Goal: Task Accomplishment & Management: Complete application form

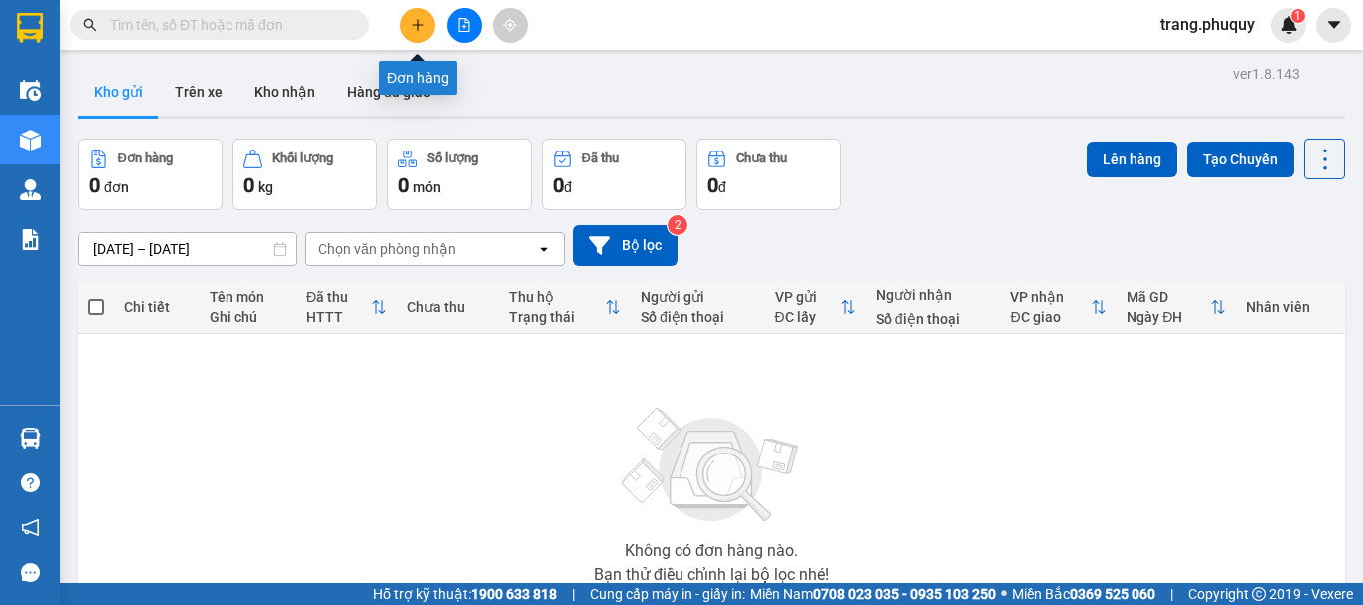
click at [406, 27] on button at bounding box center [417, 25] width 35 height 35
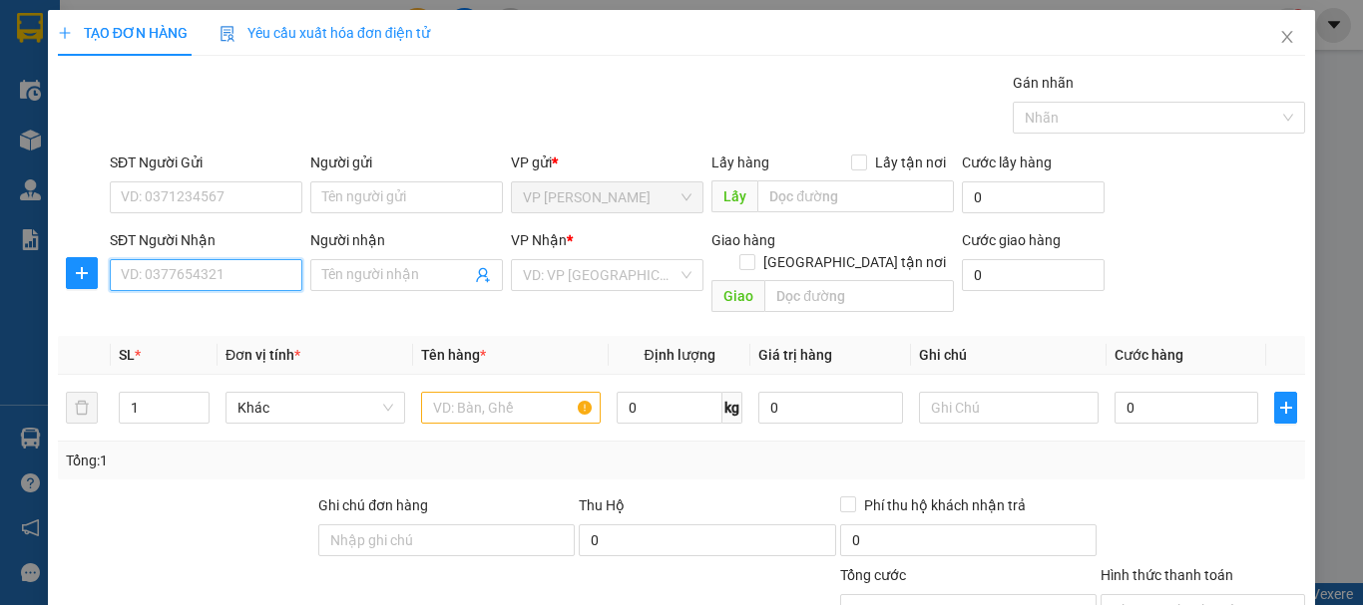
click at [240, 277] on input "SĐT Người Nhận" at bounding box center [206, 275] width 193 height 32
type input "0915477488"
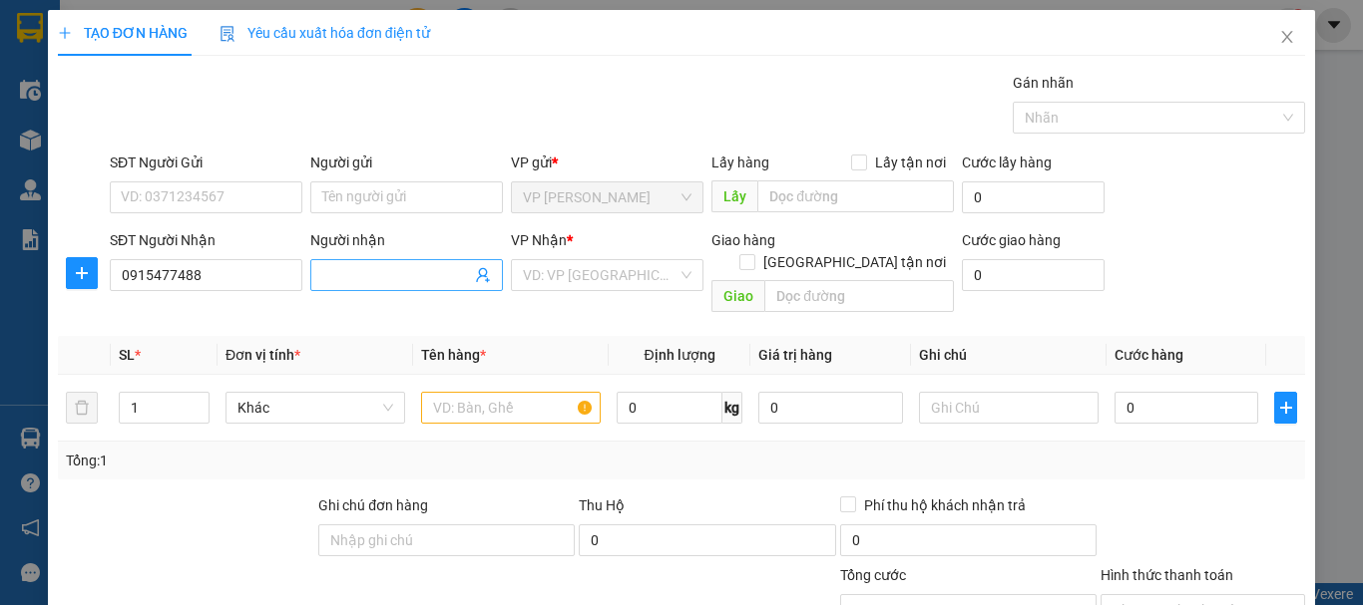
click at [344, 280] on input "Người nhận" at bounding box center [396, 275] width 149 height 22
type input "0941245629"
click at [561, 266] on input "search" at bounding box center [600, 275] width 155 height 30
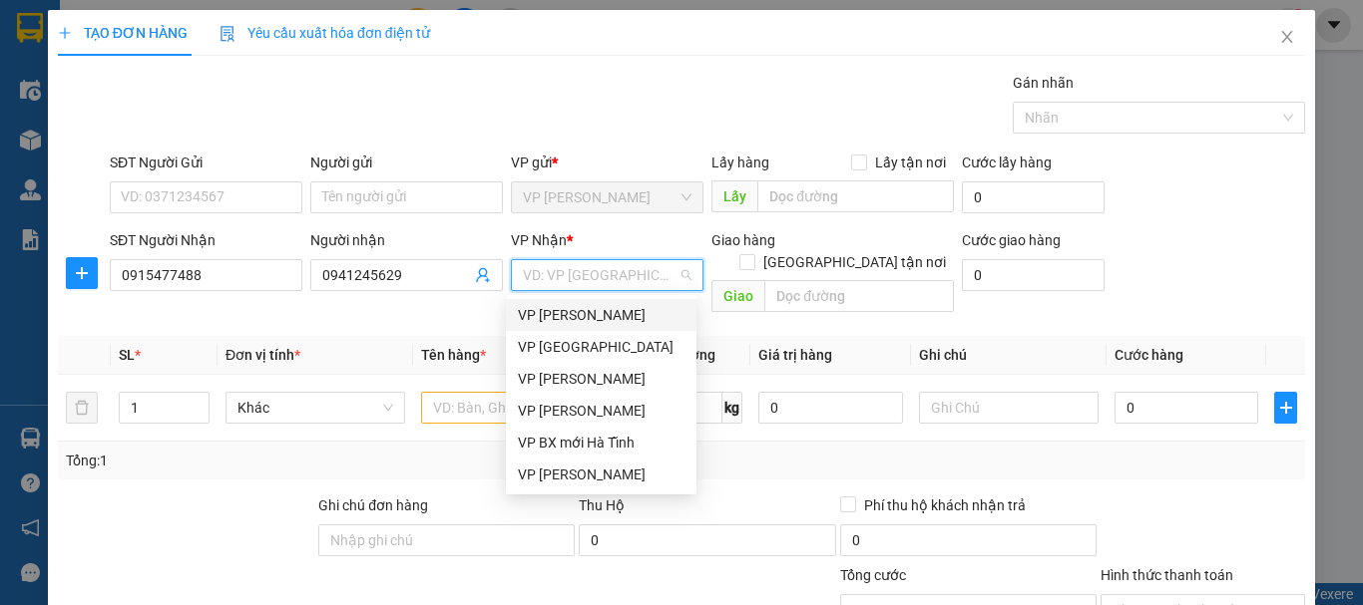
click at [585, 312] on div "VP [PERSON_NAME]" at bounding box center [601, 315] width 167 height 22
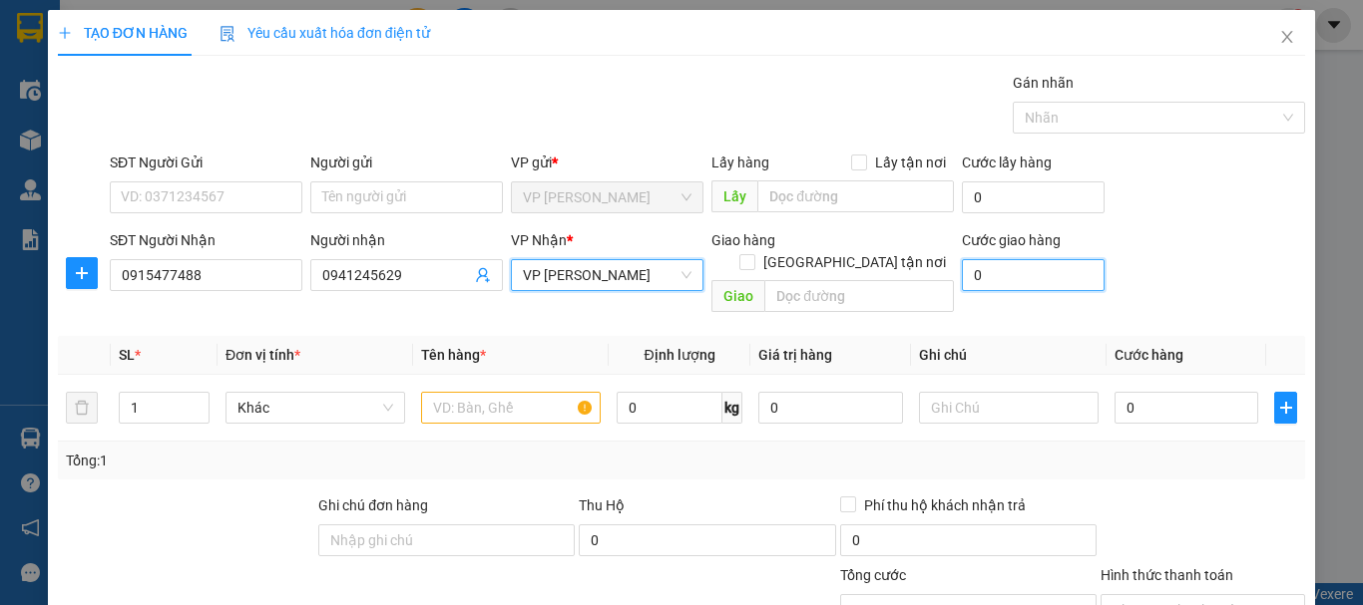
drag, startPoint x: 983, startPoint y: 273, endPoint x: 972, endPoint y: 277, distance: 11.7
click at [983, 274] on input "0" at bounding box center [1033, 275] width 143 height 32
drag, startPoint x: 476, startPoint y: 386, endPoint x: 1362, endPoint y: 476, distance: 890.3
click at [481, 392] on input "text" at bounding box center [511, 408] width 180 height 32
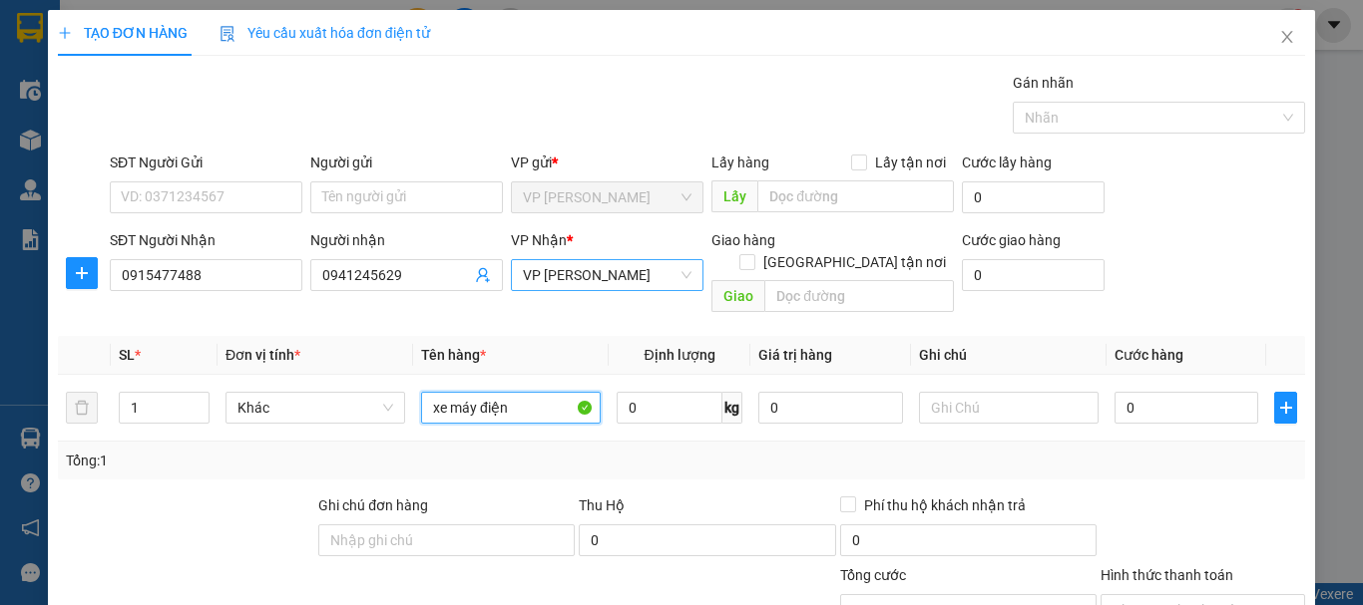
click at [663, 276] on span "VP [PERSON_NAME]" at bounding box center [607, 275] width 169 height 30
type input "xe máy điện"
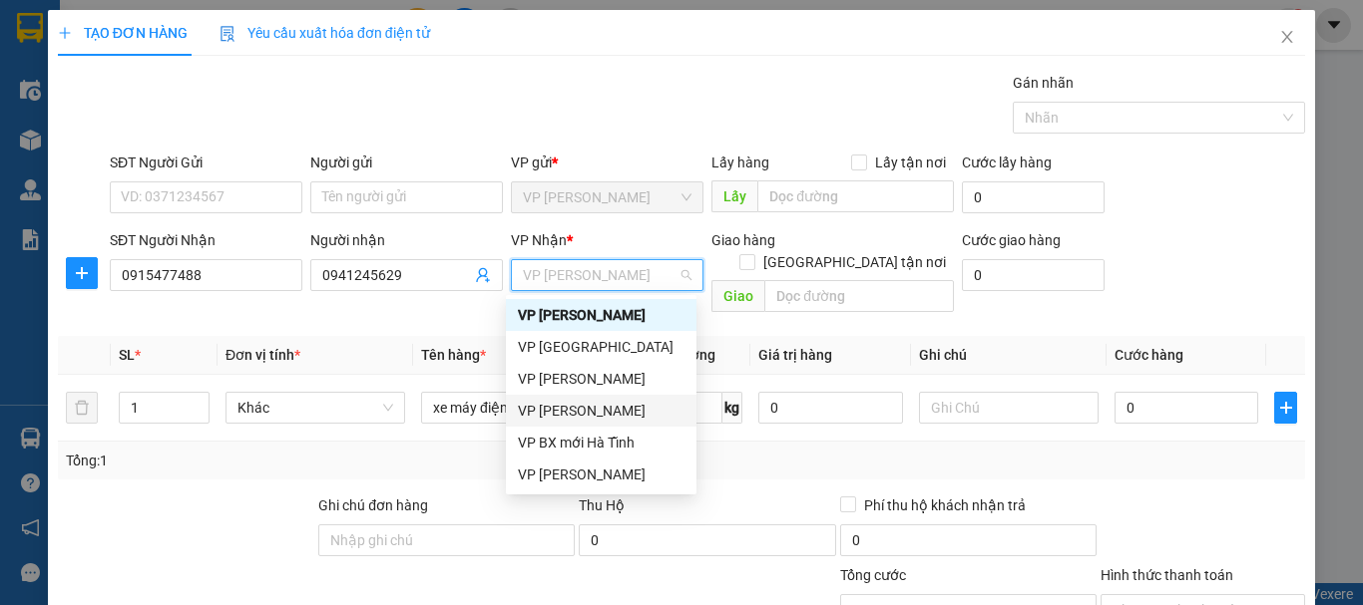
click at [603, 405] on div "VP [PERSON_NAME]" at bounding box center [601, 411] width 167 height 22
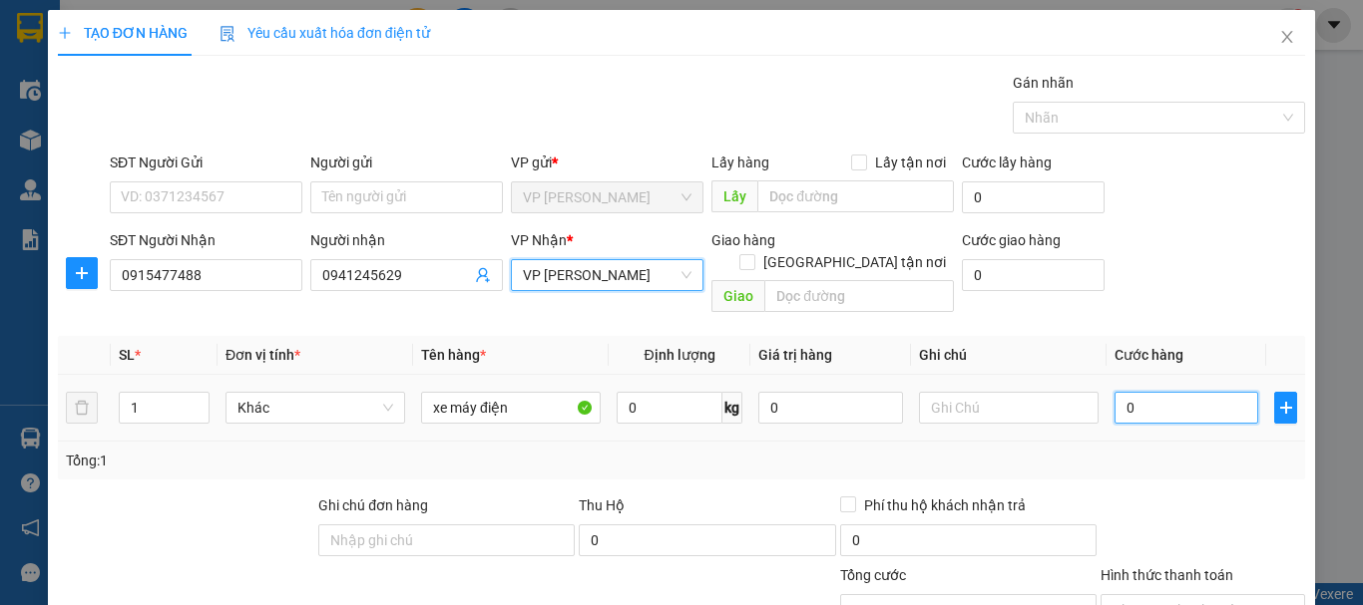
click at [1182, 395] on input "0" at bounding box center [1186, 408] width 144 height 32
type input "002"
type input "2"
type input "0.025"
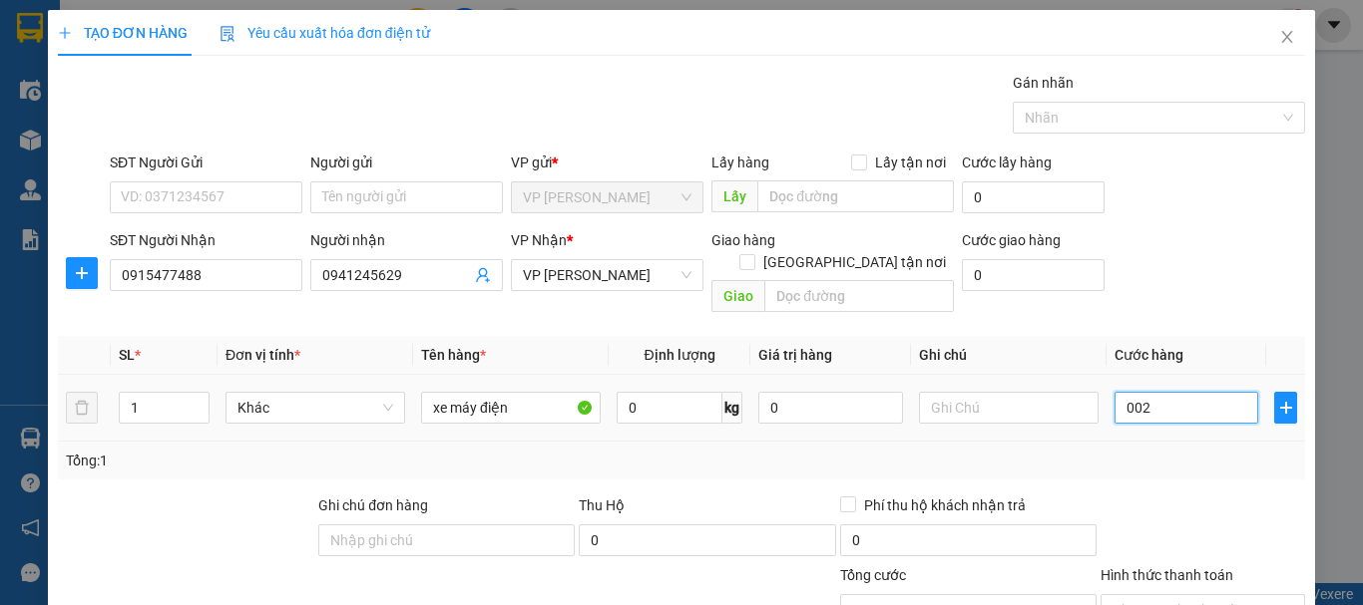
type input "25"
type input "002"
type input "2"
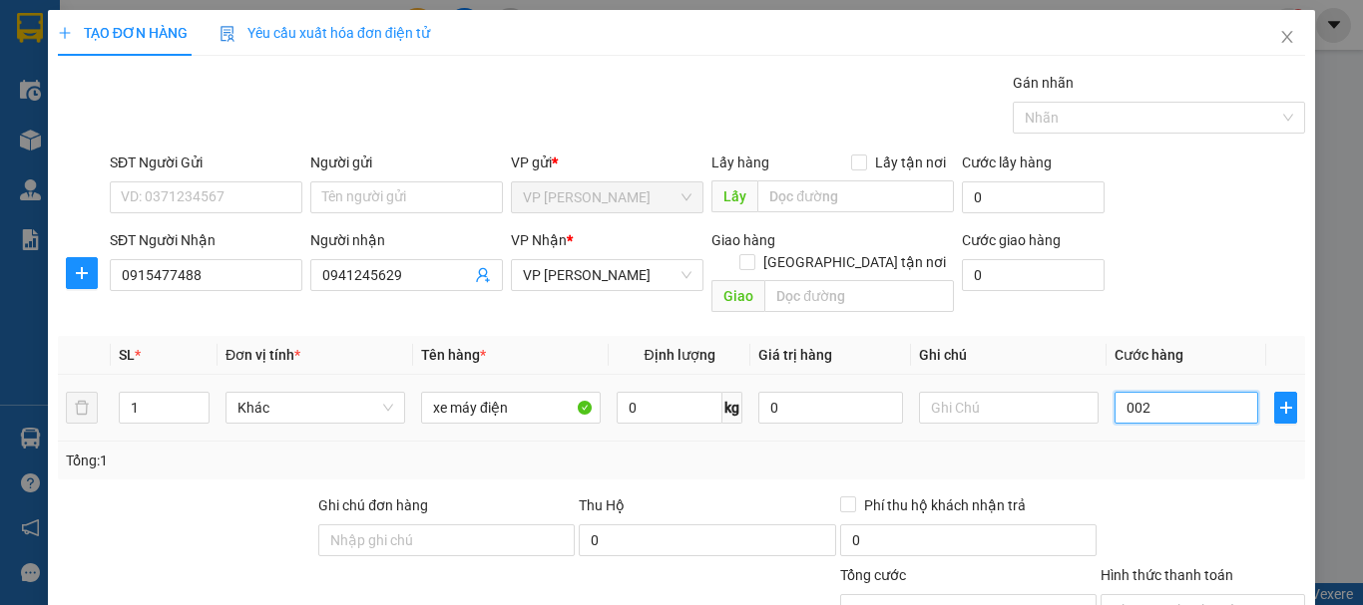
type input "00"
type input "0"
type input "002"
type input "2"
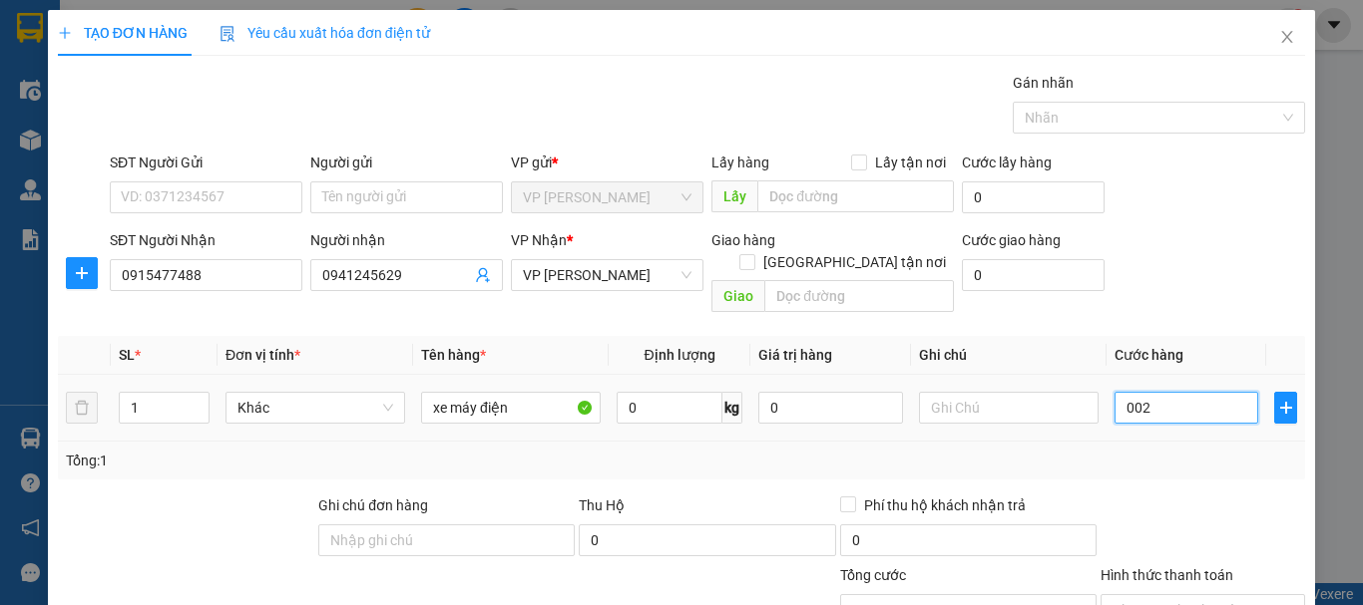
type input "2"
type input "0.025"
type input "25"
type input "00.250"
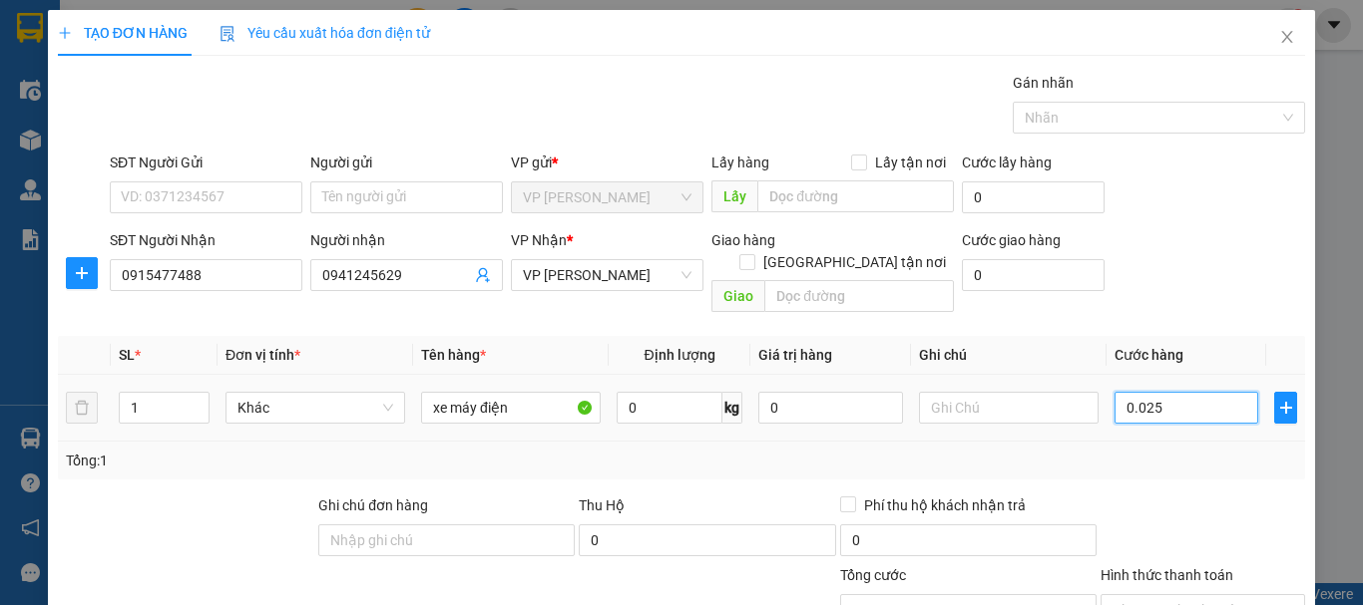
type input "250"
type input "0.002.500"
type input "2.500"
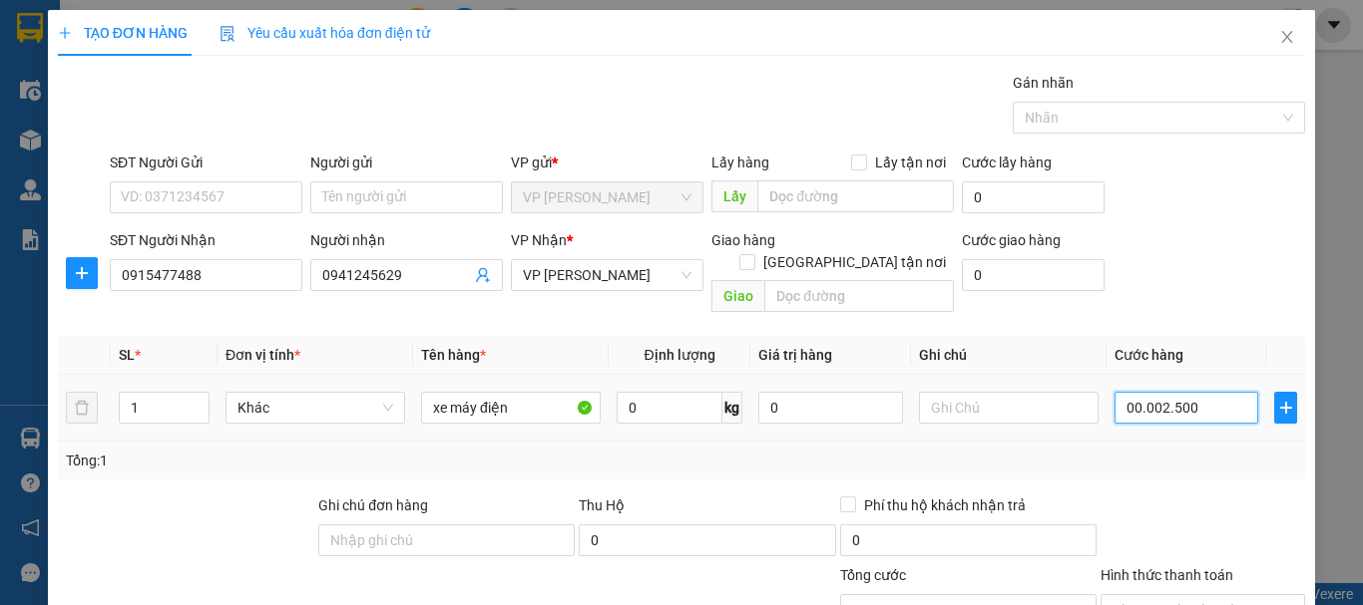
type input "0.000.255.000"
type input "255.000"
drag, startPoint x: 1190, startPoint y: 381, endPoint x: 1084, endPoint y: 381, distance: 105.7
click at [1084, 381] on tr "1 Khác xe máy điện 0 kg 0 0.000.255.000" at bounding box center [681, 408] width 1247 height 67
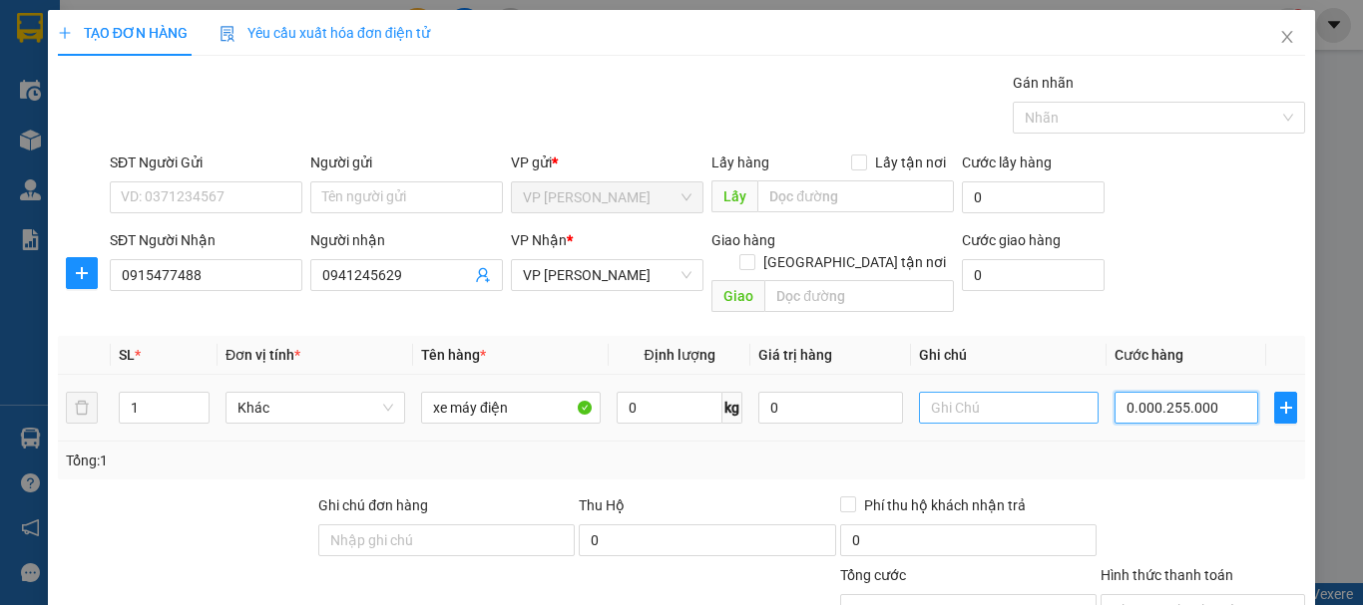
type input "2"
type input "25"
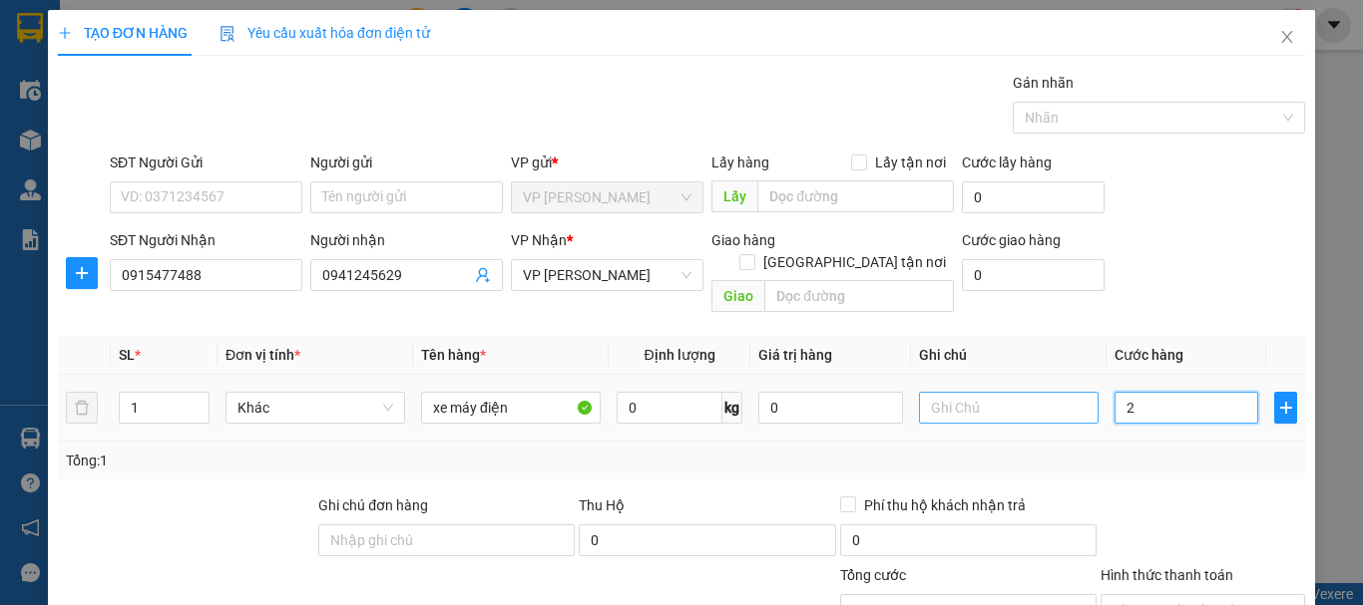
type input "25"
type input "250"
type input "2.500"
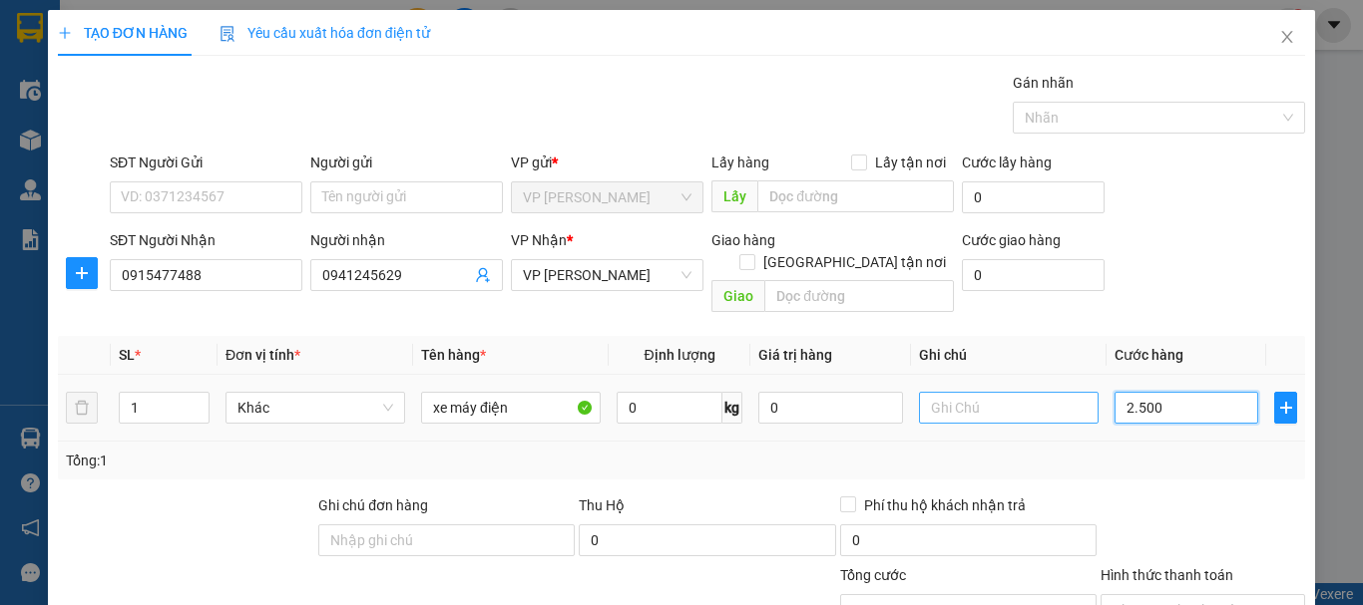
type input "2.500"
type input "2.250"
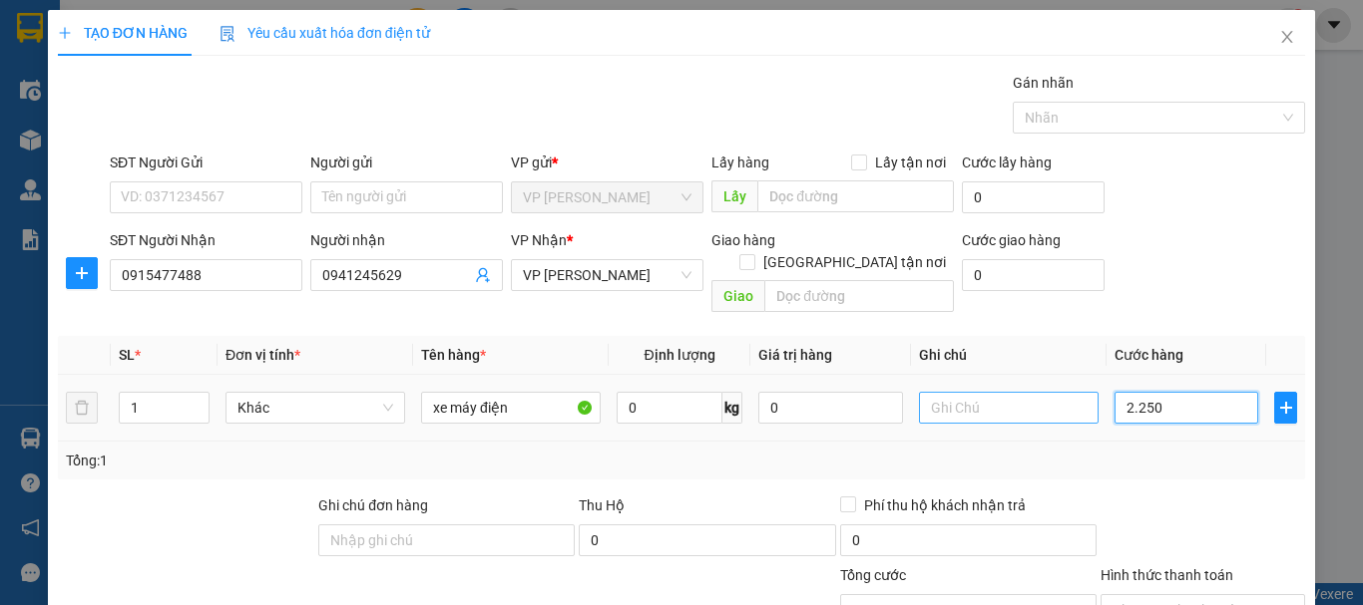
type input "225"
type input "22"
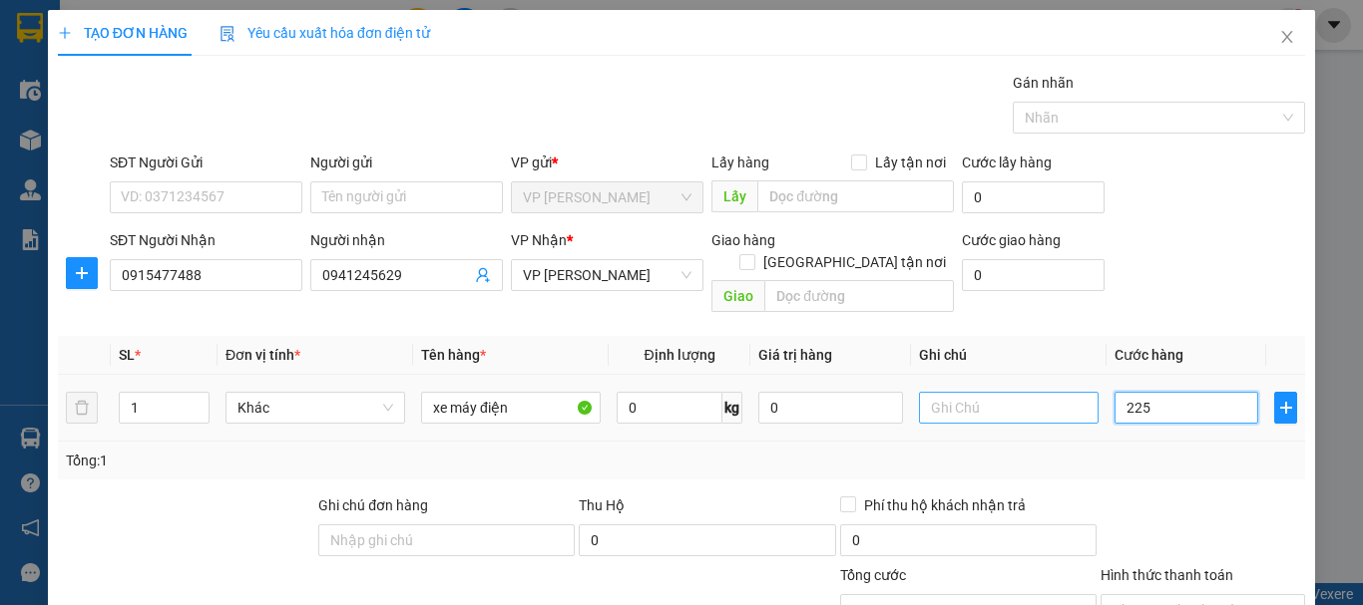
type input "22"
type input "2"
type input "025"
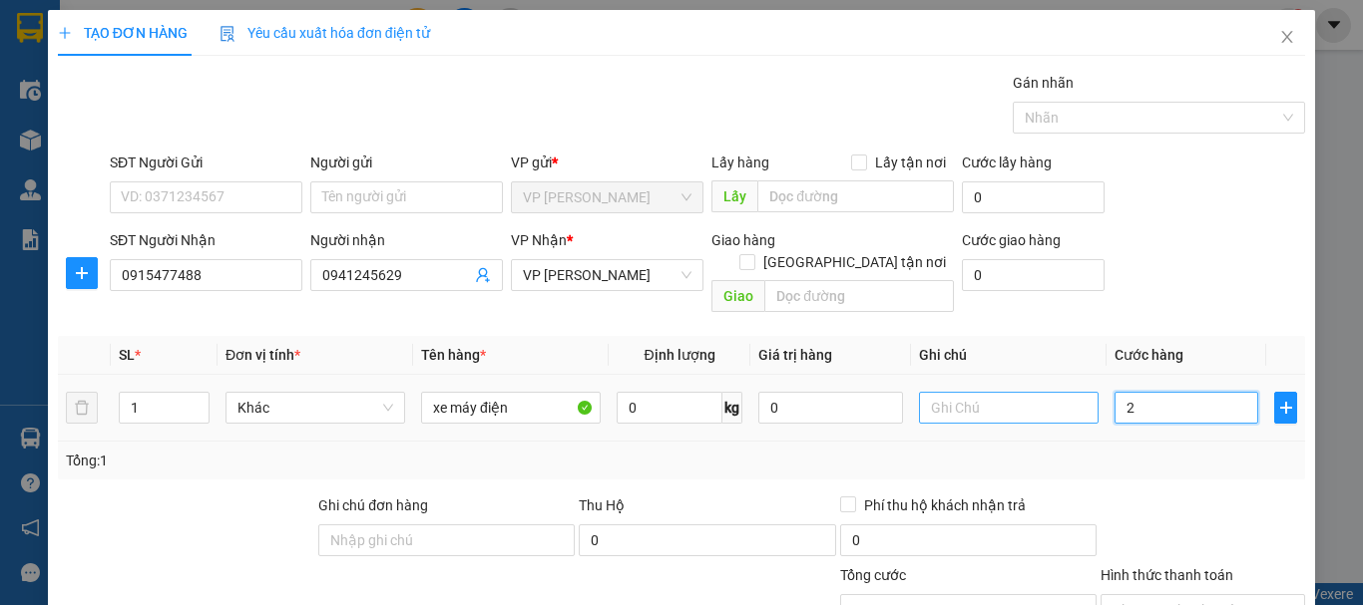
type input "25"
type input "0.250"
type input "250"
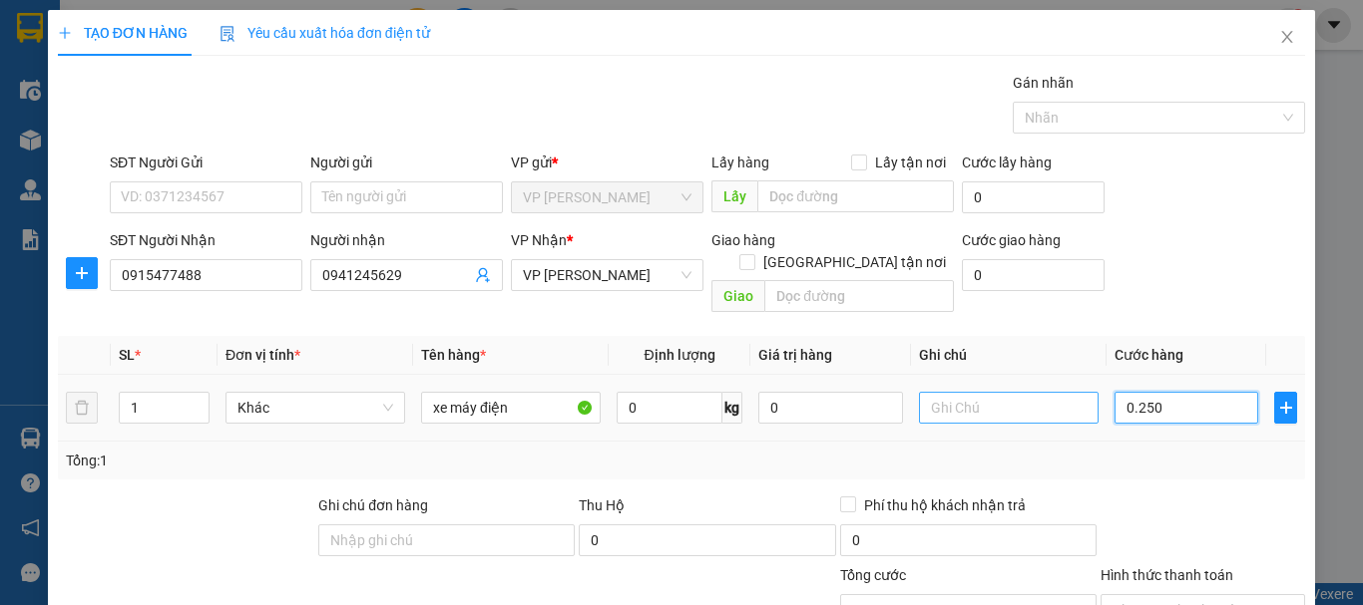
type input "0.250"
type input "250"
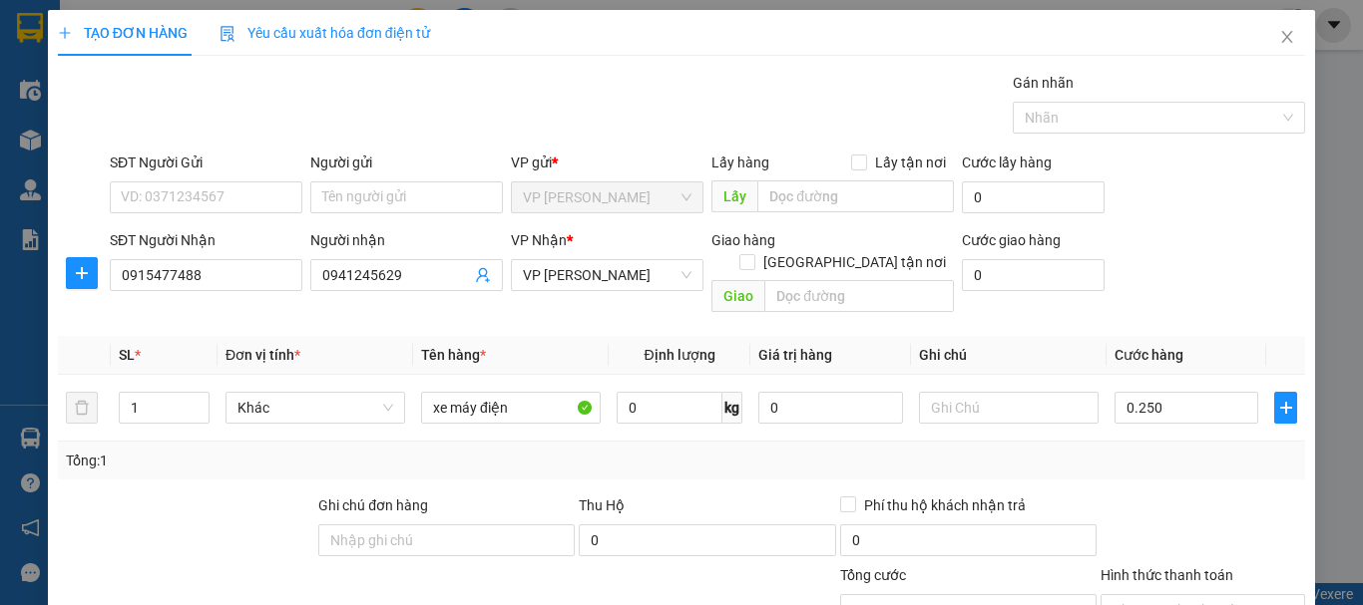
type input "250.000"
click at [1176, 467] on div "Transit Pickup Surcharge Ids Transit Deliver Surcharge Ids Transit Deliver Surc…" at bounding box center [681, 427] width 1247 height 711
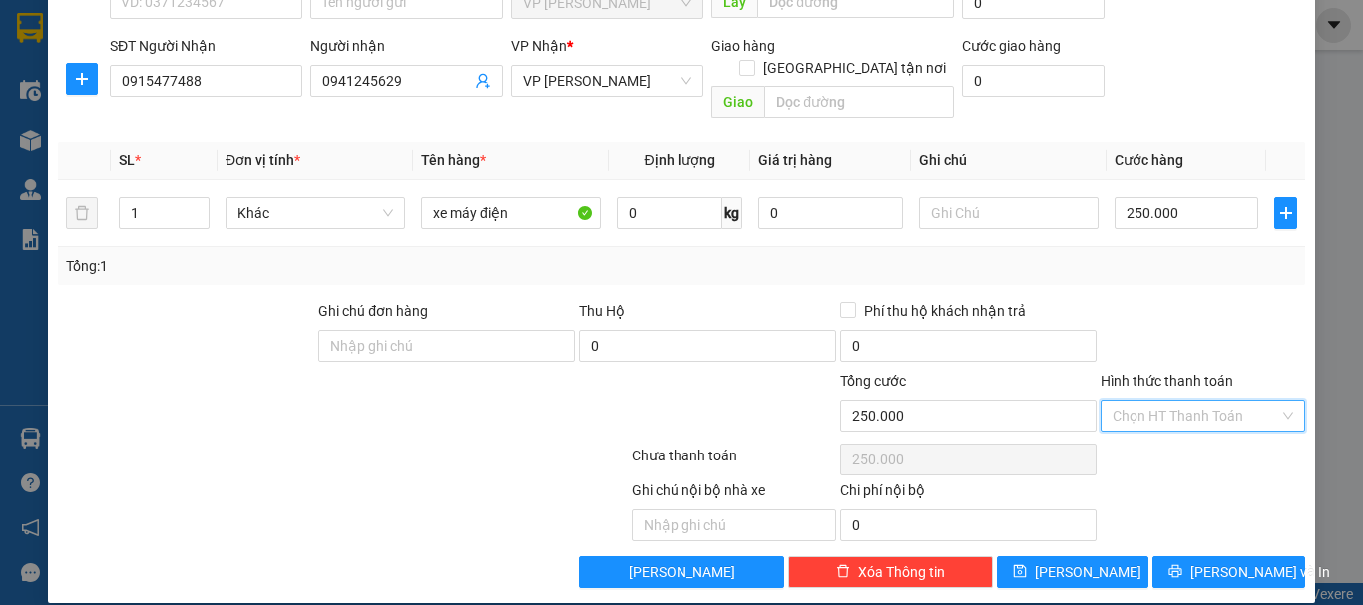
click at [1172, 401] on input "Hình thức thanh toán" at bounding box center [1195, 416] width 167 height 30
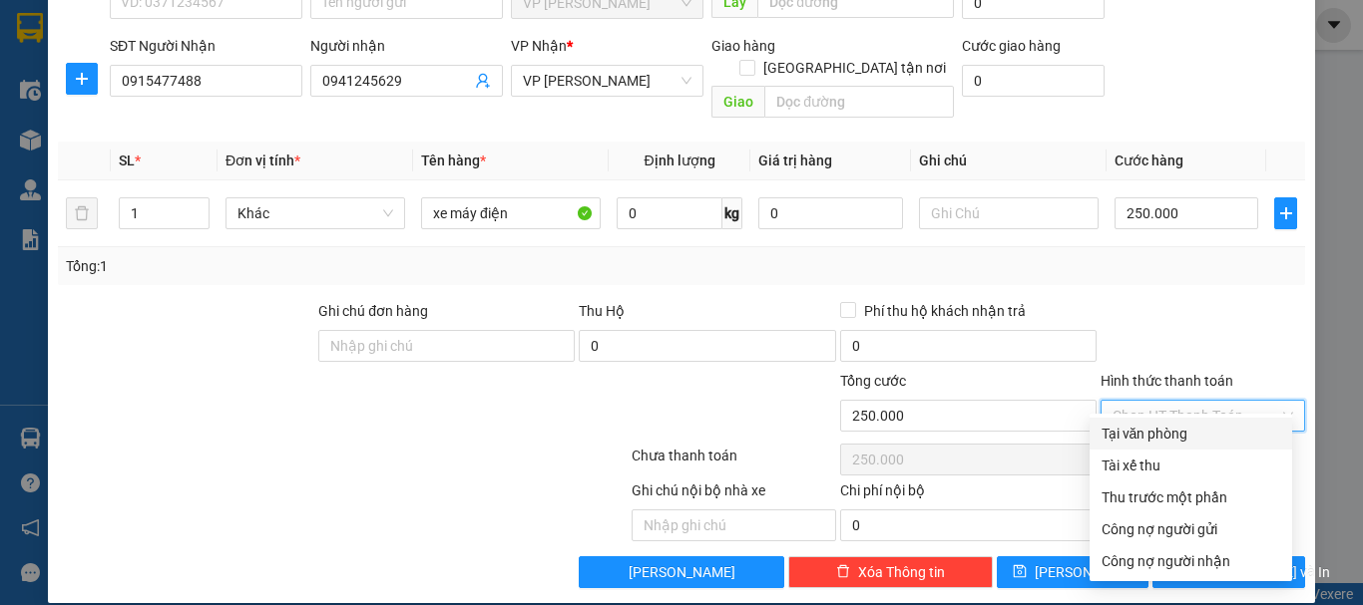
click at [1169, 429] on div "Tại văn phòng" at bounding box center [1190, 434] width 179 height 22
type input "0"
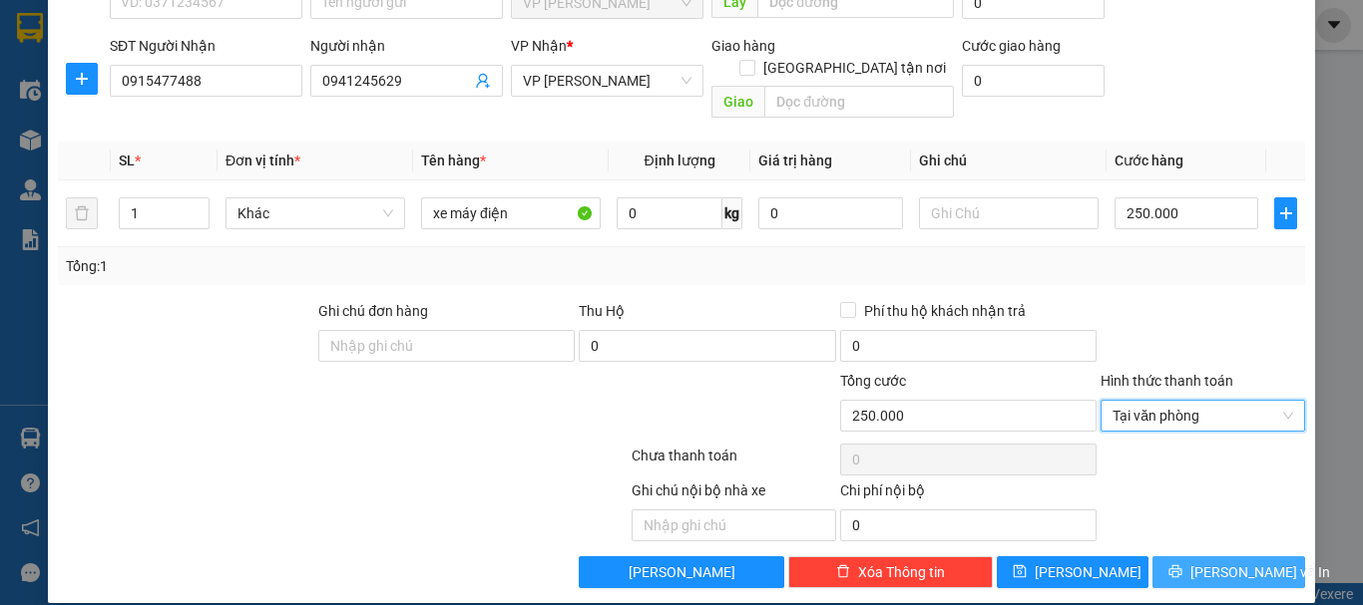
click at [1206, 562] on span "[PERSON_NAME] và In" at bounding box center [1260, 573] width 140 height 22
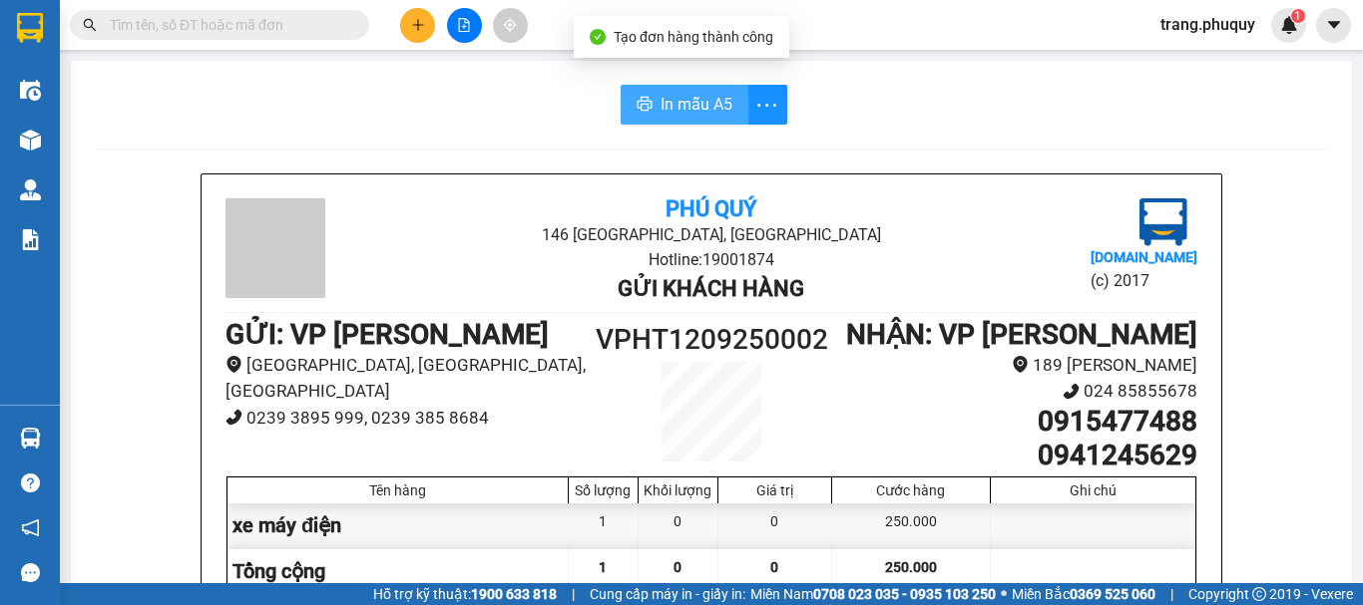
click at [685, 104] on span "In mẫu A5" at bounding box center [696, 104] width 72 height 25
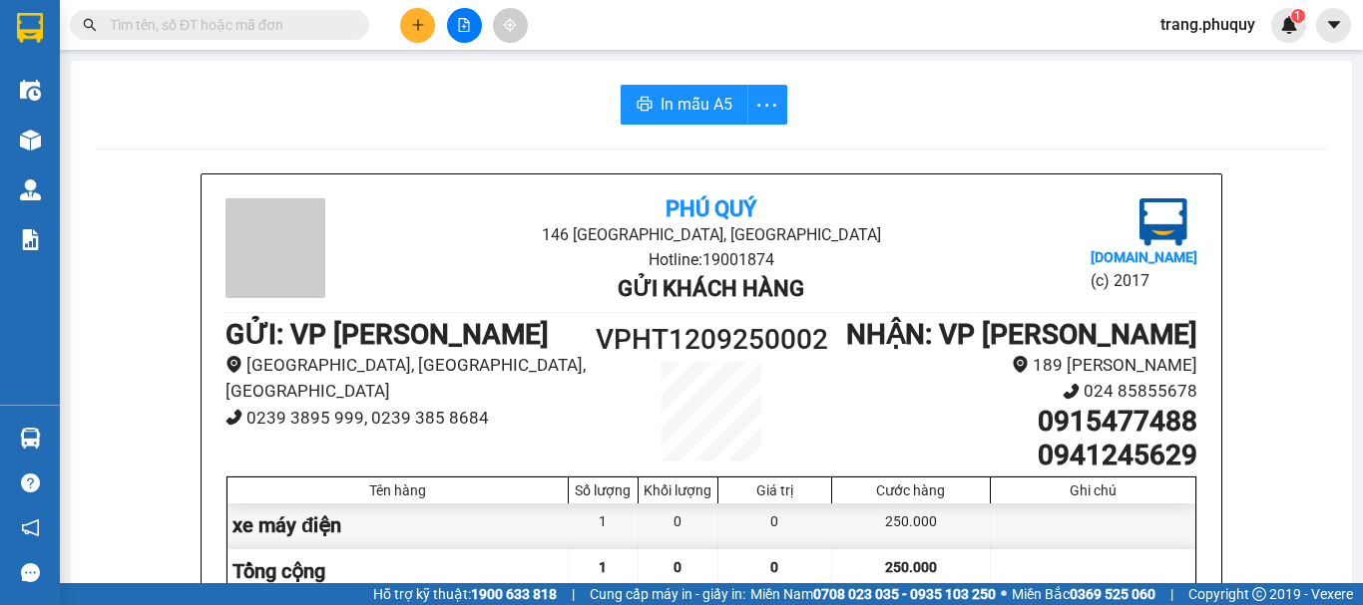
scroll to position [100, 0]
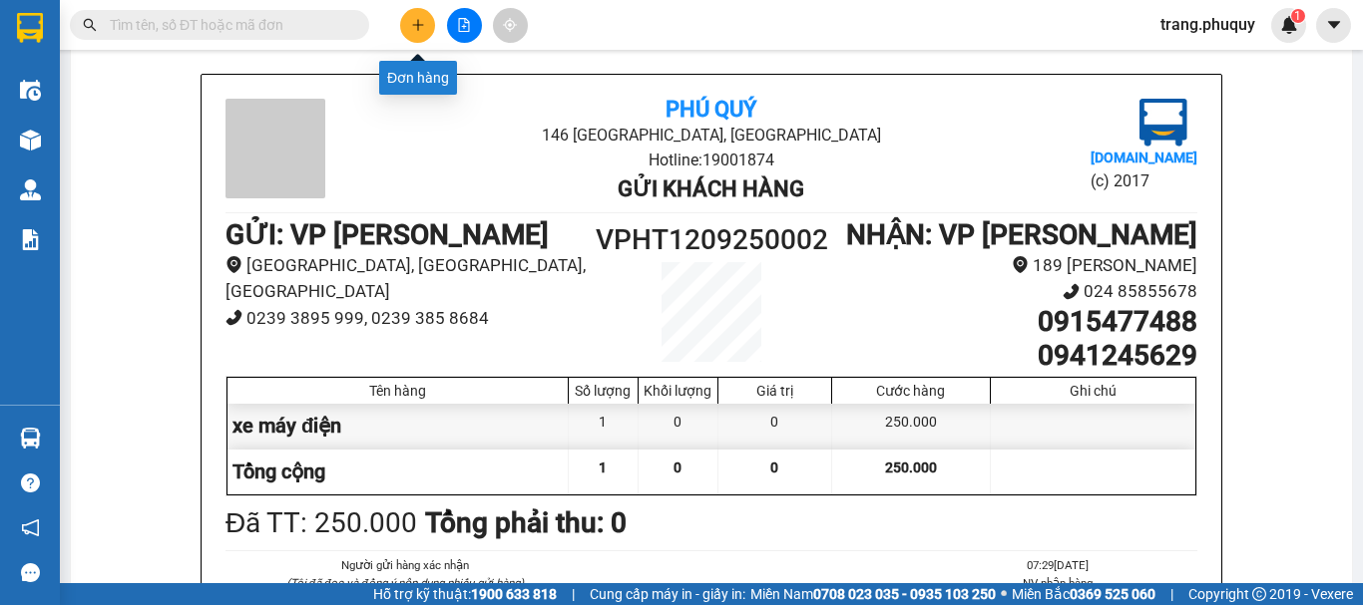
click at [417, 28] on icon "plus" at bounding box center [418, 25] width 14 height 14
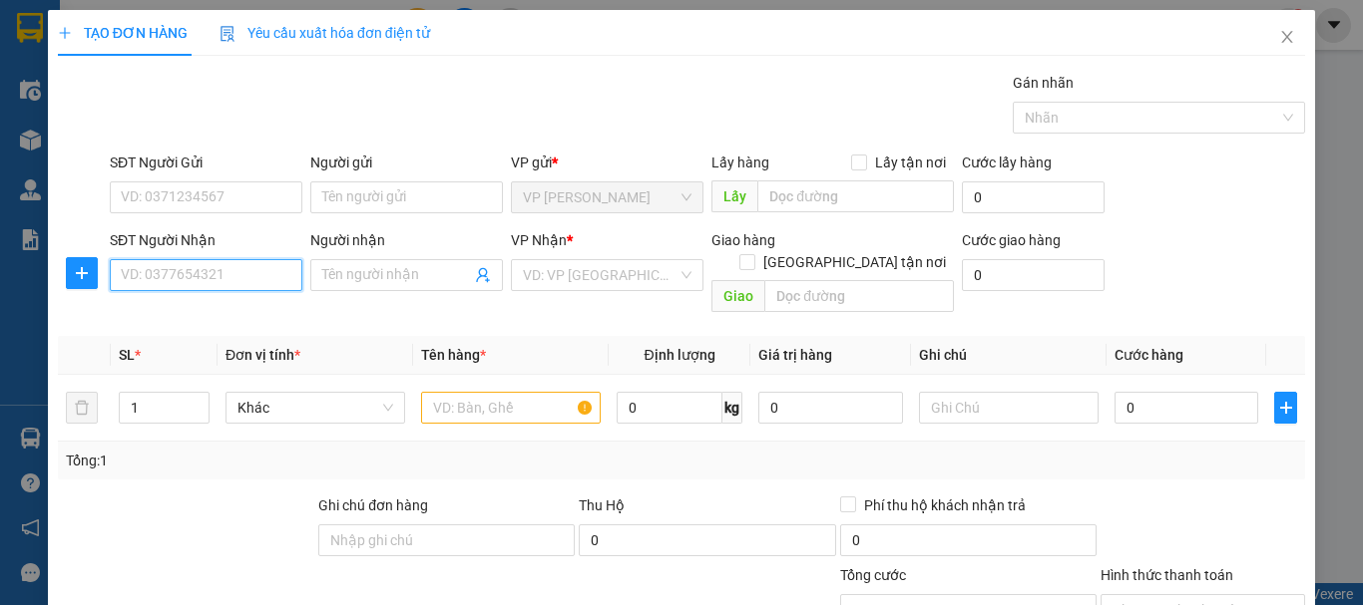
click at [224, 277] on input "SĐT Người Nhận" at bounding box center [206, 275] width 193 height 32
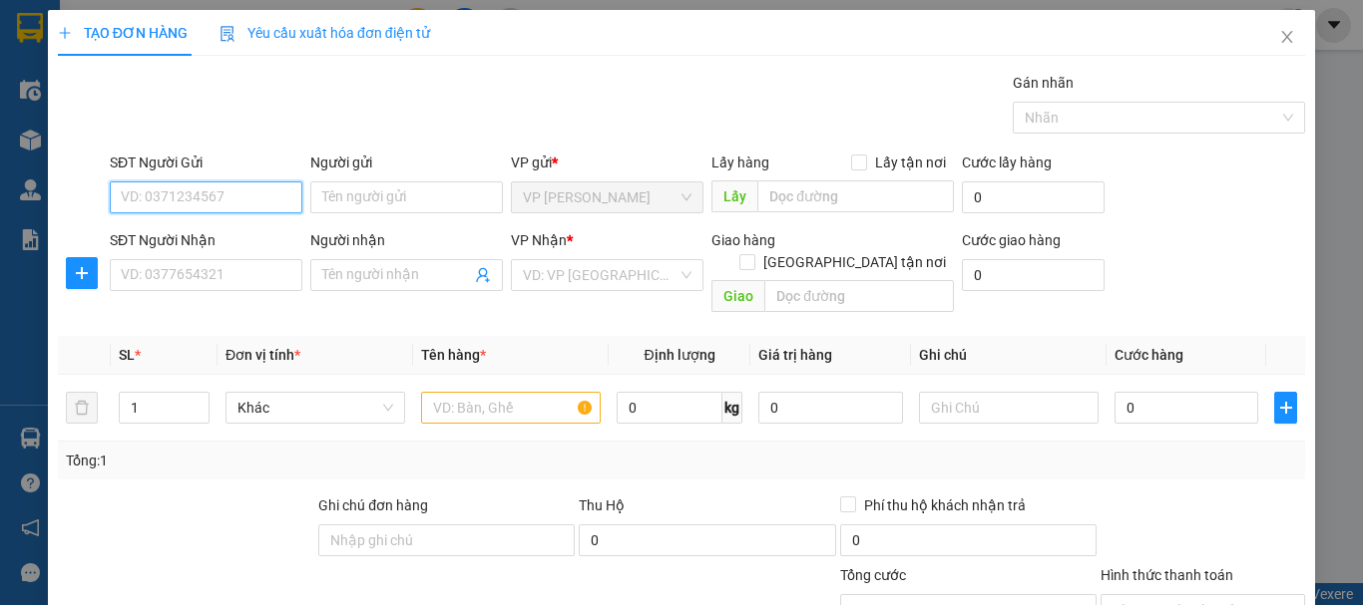
click at [257, 191] on input "SĐT Người Gửi" at bounding box center [206, 198] width 193 height 32
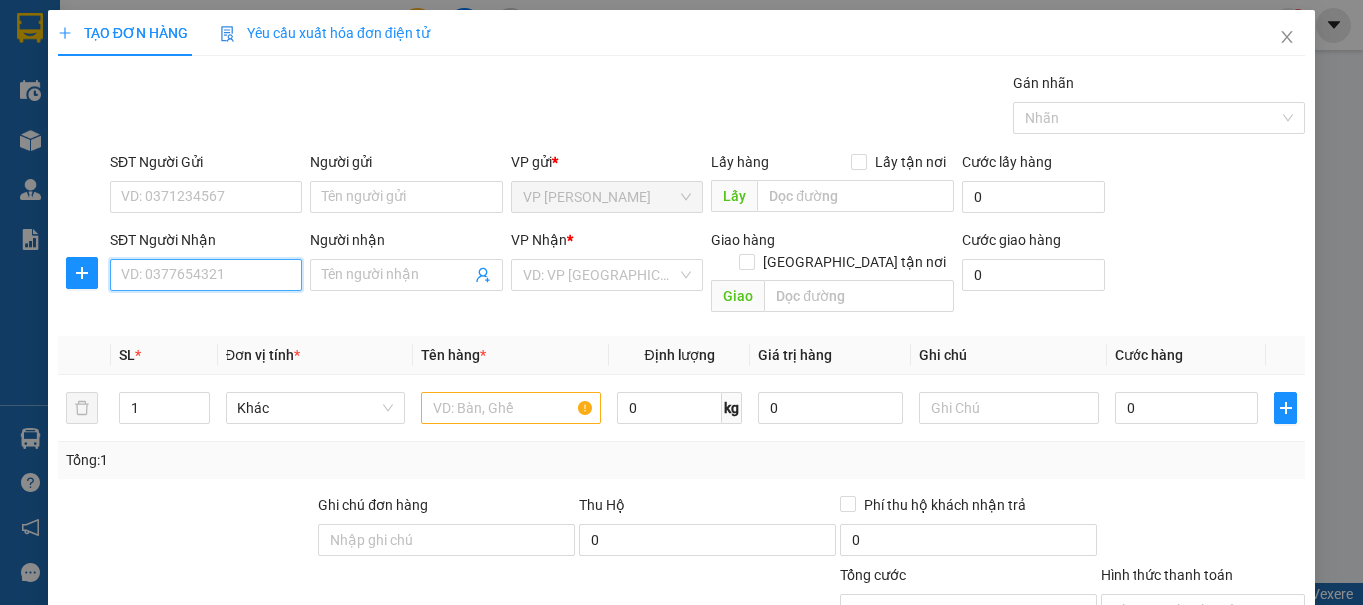
click at [137, 266] on input "SĐT Người Nhận" at bounding box center [206, 275] width 193 height 32
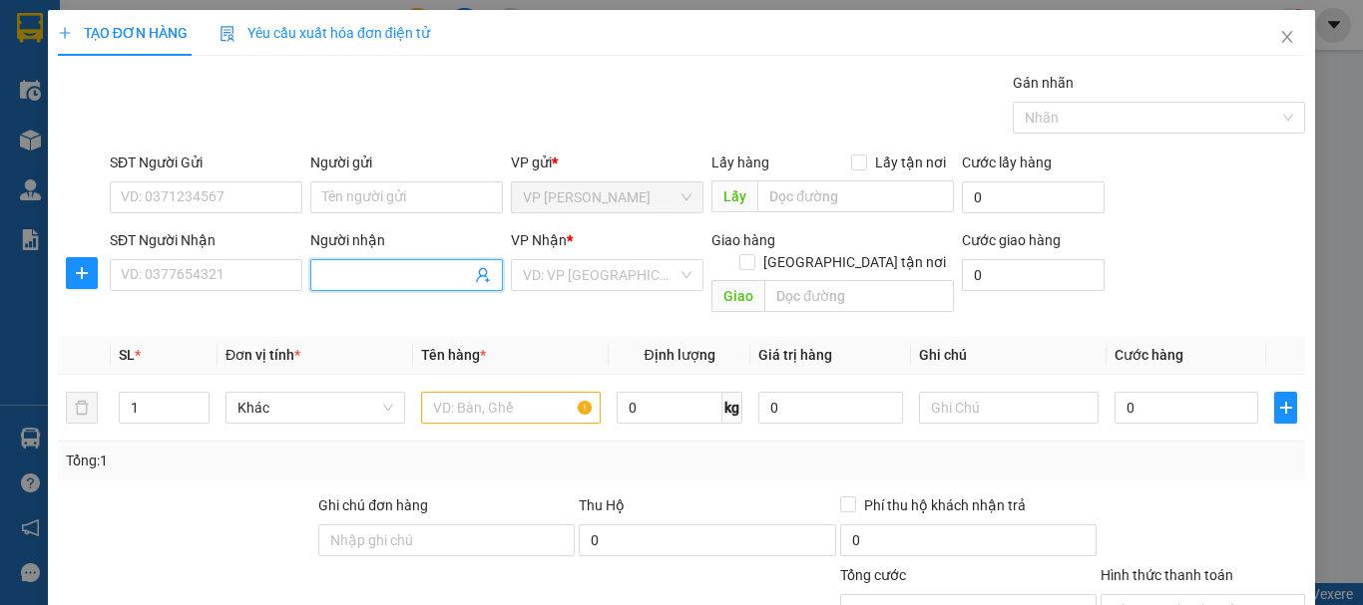
click at [402, 277] on input "Người nhận" at bounding box center [396, 275] width 149 height 22
click at [366, 276] on input "công tyPCCC" at bounding box center [396, 275] width 149 height 22
click at [407, 272] on input "công ty PCCC" at bounding box center [396, 275] width 149 height 22
type input "công ty PCCC Đại Việt"
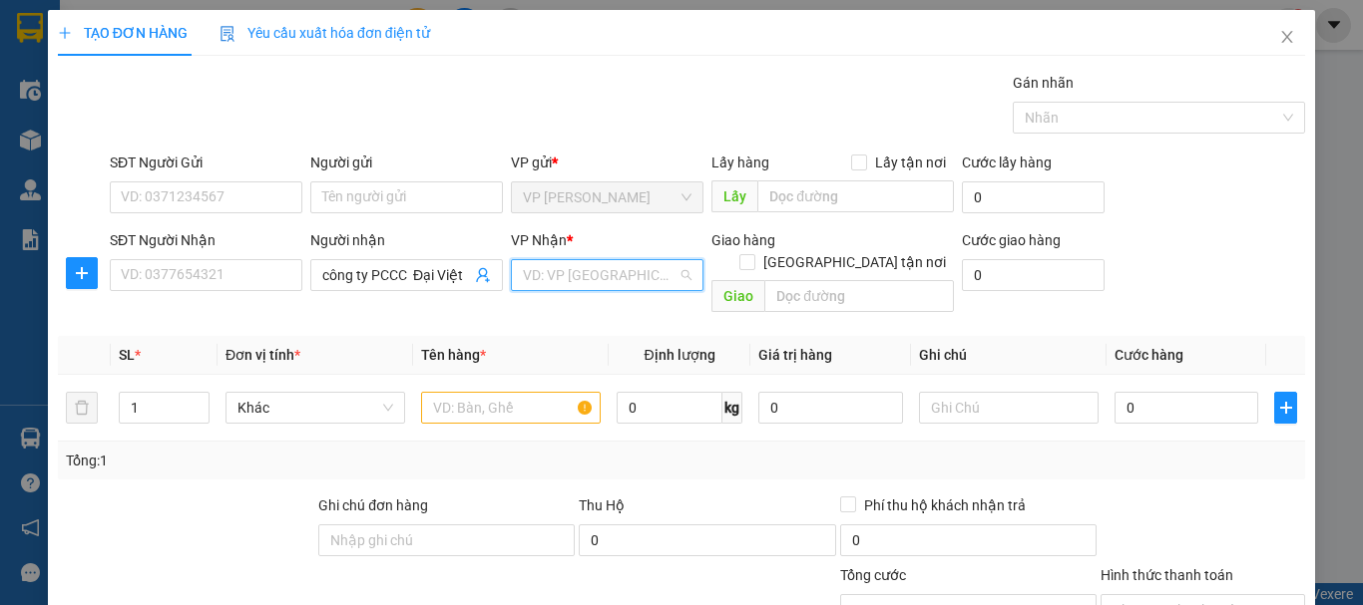
click at [558, 276] on input "search" at bounding box center [600, 275] width 155 height 30
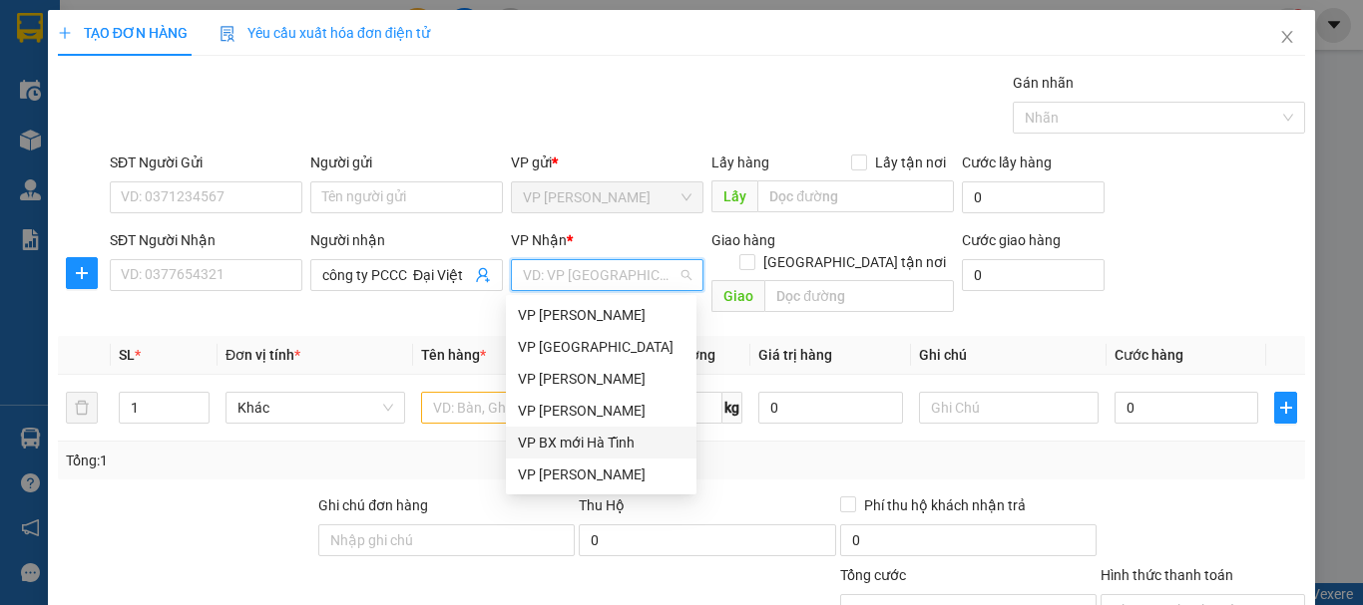
click at [586, 435] on div "VP BX mới Hà Tĩnh" at bounding box center [601, 443] width 167 height 22
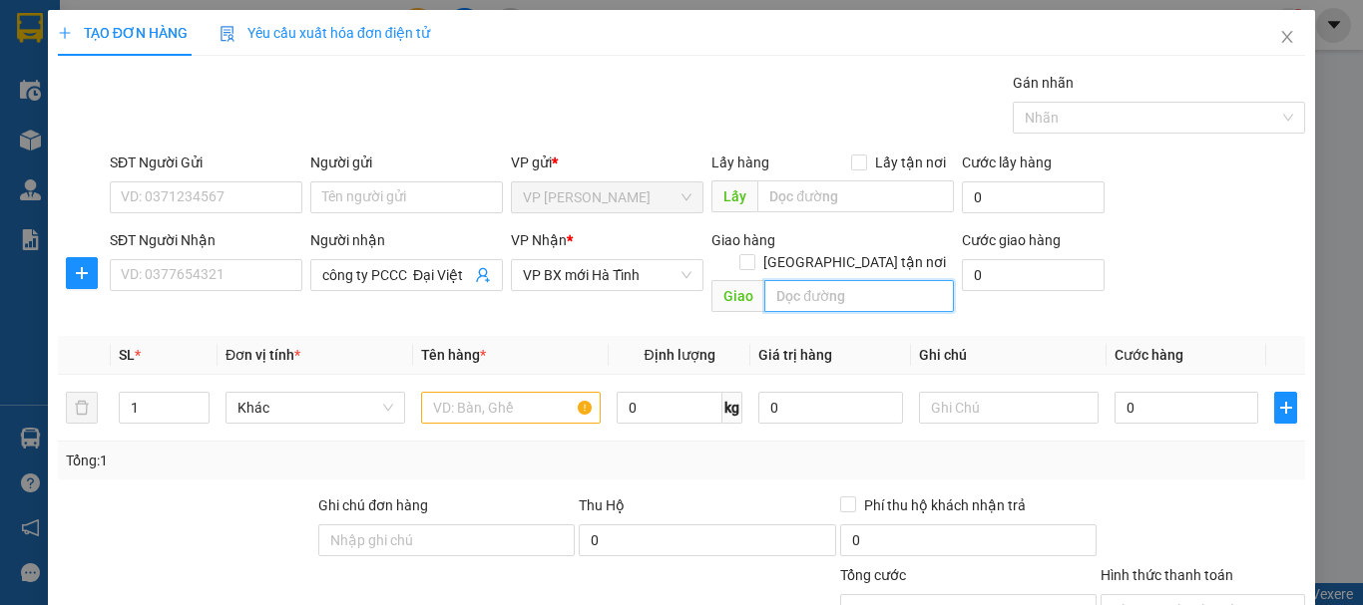
click at [876, 280] on input "text" at bounding box center [859, 296] width 190 height 32
click at [438, 392] on input "text" at bounding box center [511, 408] width 180 height 32
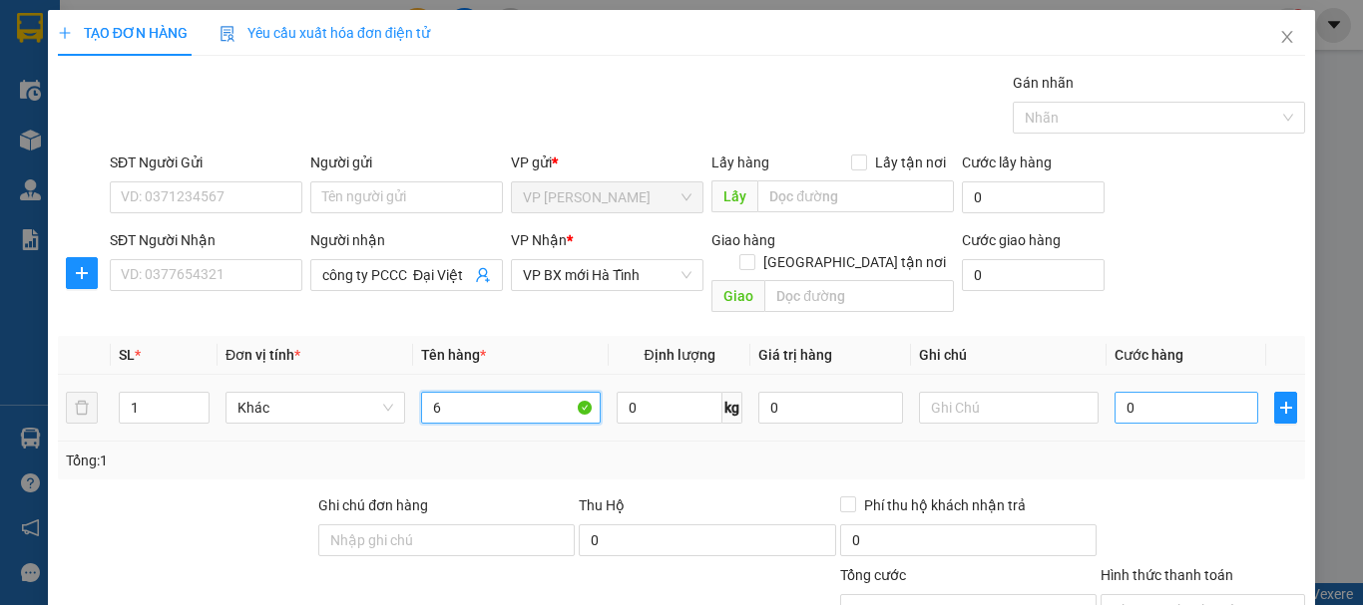
type input "6"
click at [1130, 392] on input "0" at bounding box center [1186, 408] width 144 height 32
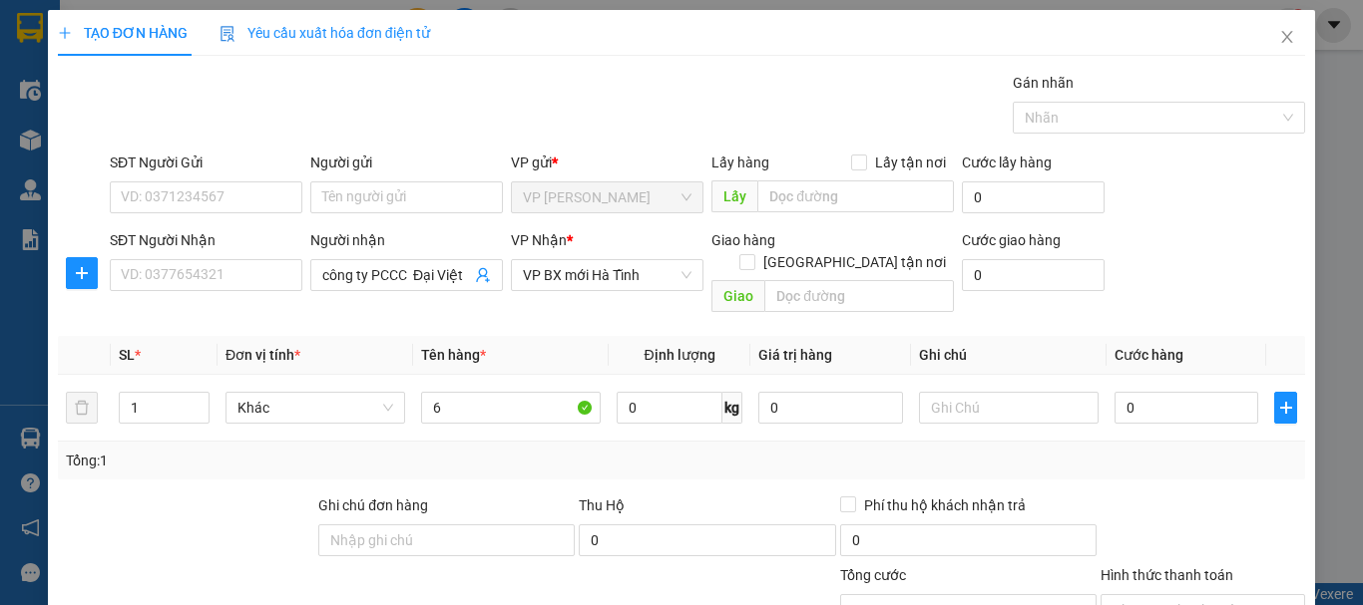
click at [1221, 451] on div "Tổng: 1" at bounding box center [681, 461] width 1247 height 38
click at [1174, 392] on input "0" at bounding box center [1186, 408] width 144 height 32
click at [1186, 565] on div "Hình thức thanh toán" at bounding box center [1202, 580] width 204 height 30
click at [1156, 392] on input "0" at bounding box center [1186, 408] width 144 height 32
drag, startPoint x: 1199, startPoint y: 384, endPoint x: 1096, endPoint y: 388, distance: 102.8
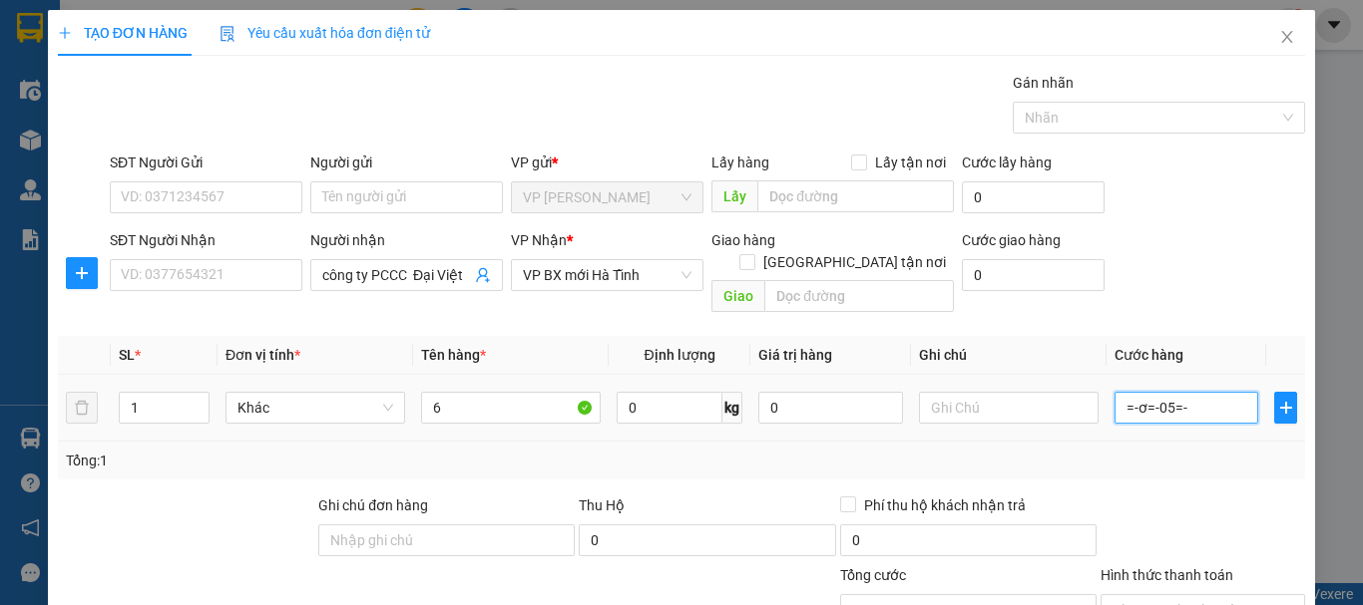
click at [1106, 388] on td "=-ơ=-05=-" at bounding box center [1186, 408] width 160 height 67
type input "2"
type input "21"
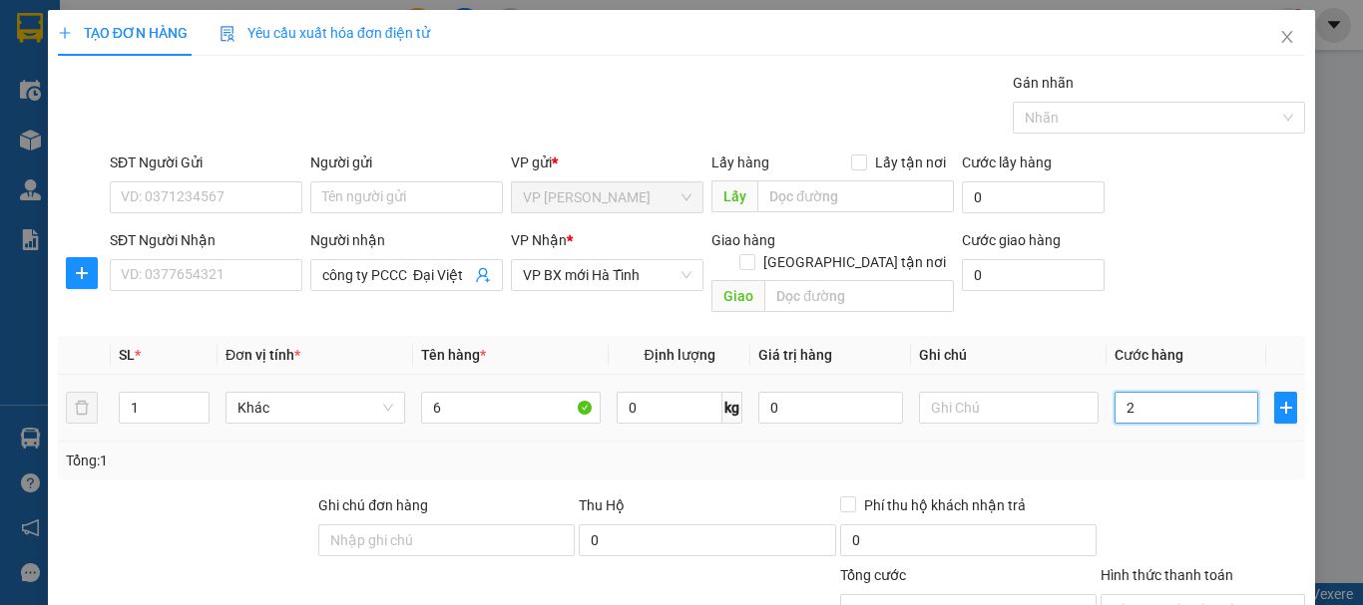
type input "21"
type input "210"
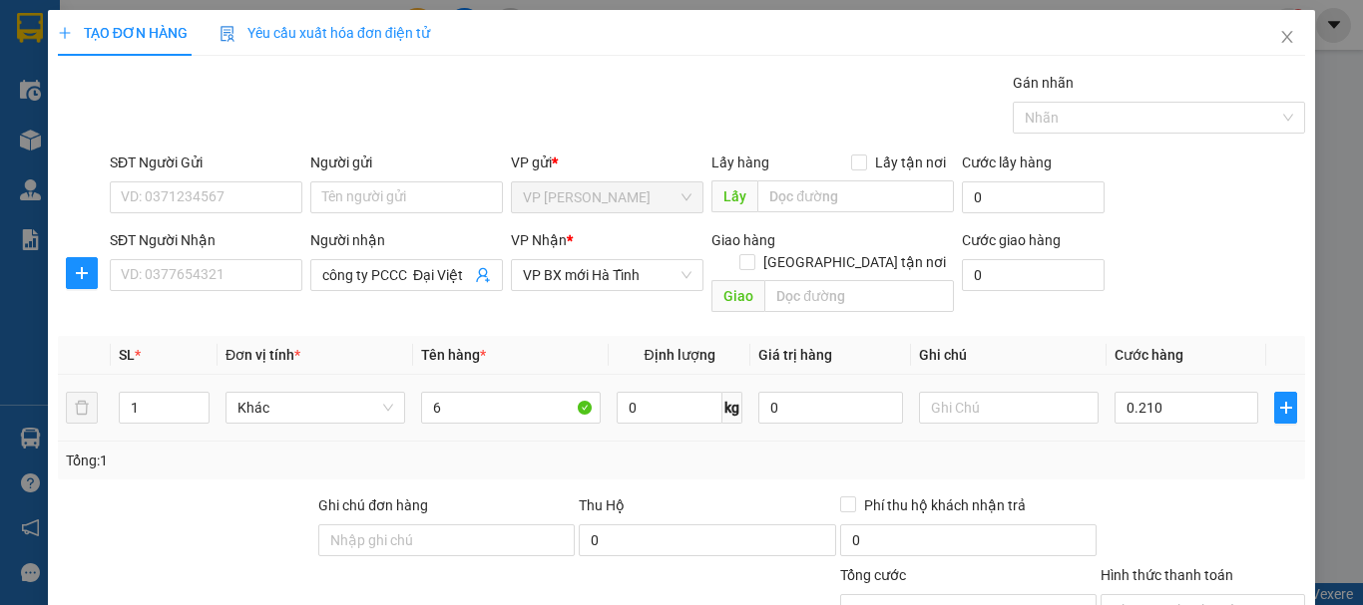
type input "210.000"
click at [1148, 495] on div at bounding box center [1202, 530] width 208 height 70
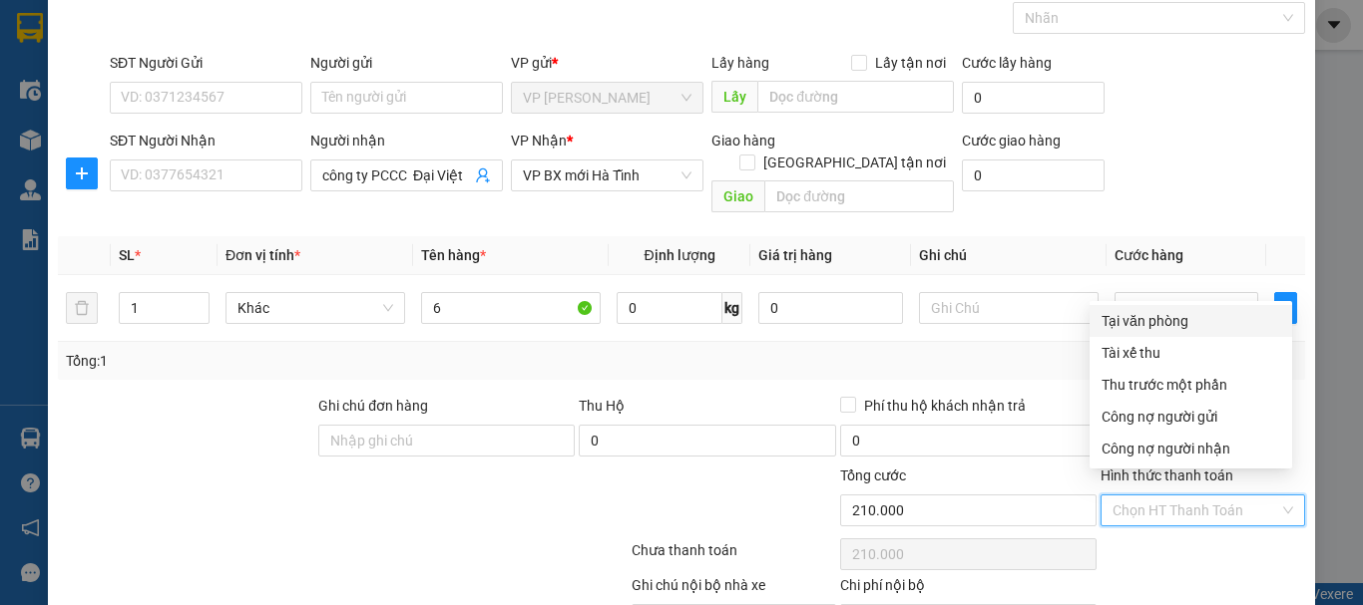
click at [1174, 496] on input "Hình thức thanh toán" at bounding box center [1195, 511] width 167 height 30
click at [1185, 327] on div "Tại văn phòng" at bounding box center [1190, 321] width 179 height 22
type input "0"
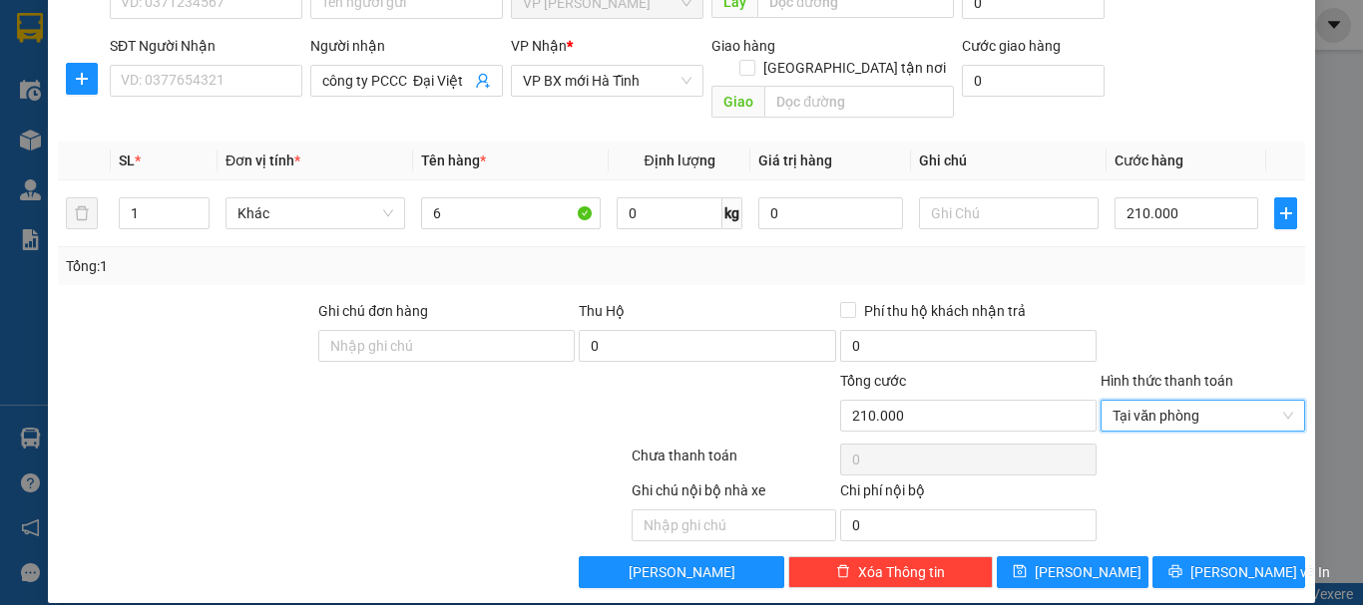
scroll to position [195, 0]
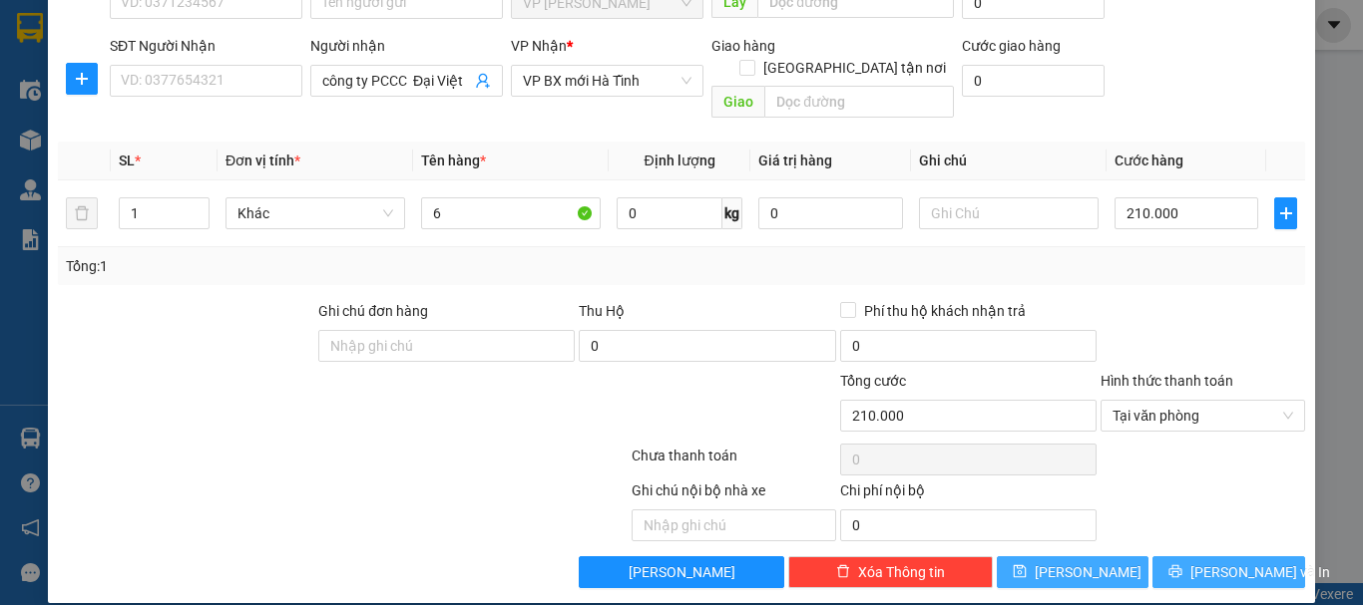
drag, startPoint x: 1061, startPoint y: 551, endPoint x: 1260, endPoint y: 551, distance: 198.5
click at [1260, 557] on div "Lưu nháp Xóa Thông tin [PERSON_NAME] và In" at bounding box center [681, 573] width 1251 height 32
click at [1260, 557] on button "[PERSON_NAME] và In" at bounding box center [1228, 573] width 153 height 32
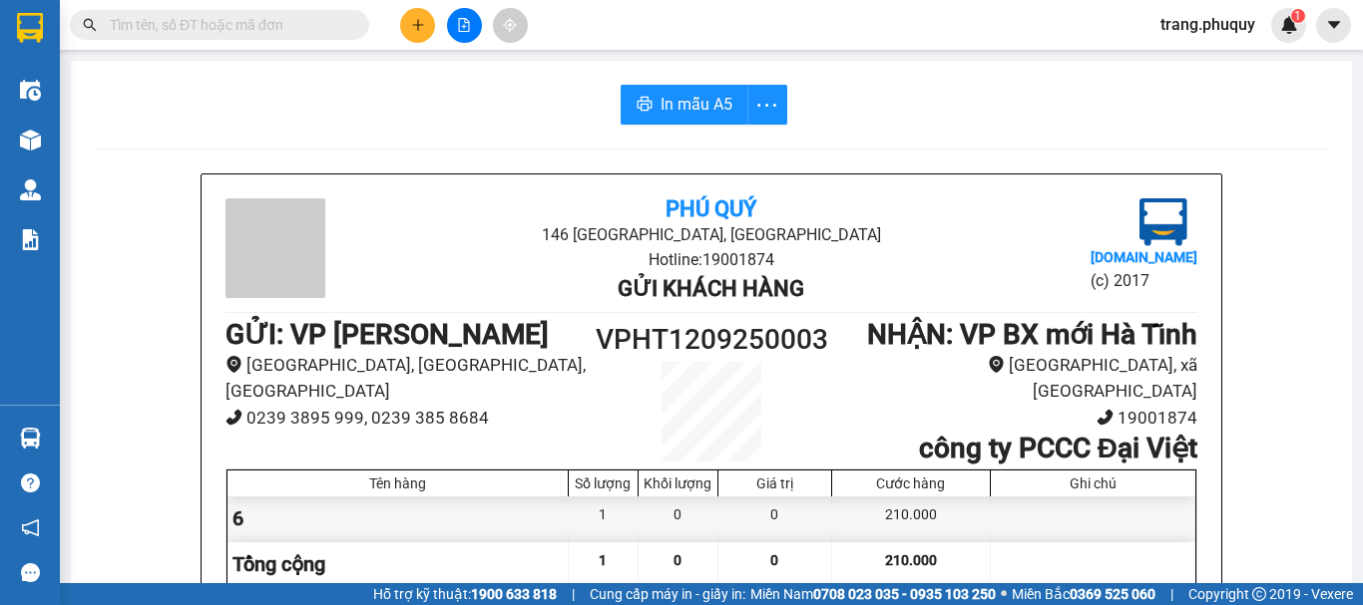
click at [693, 93] on span "In mẫu A5" at bounding box center [696, 104] width 72 height 25
